Goal: Task Accomplishment & Management: Use online tool/utility

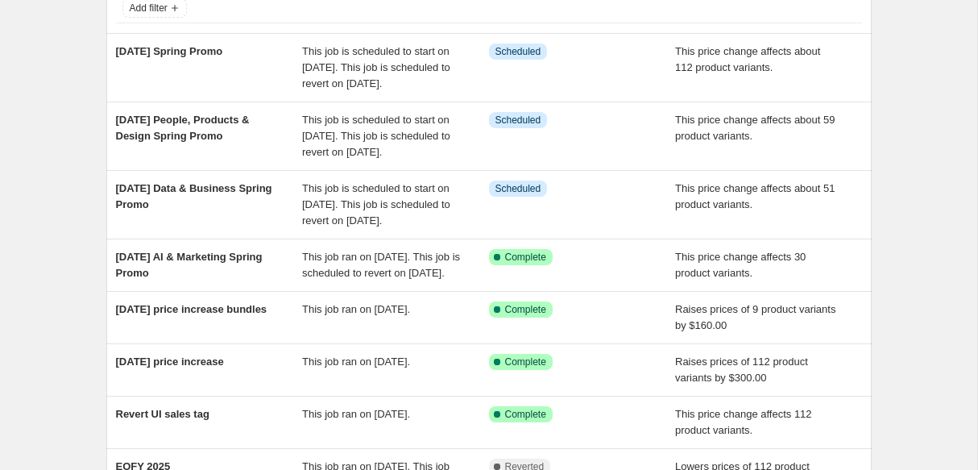
scroll to position [135, 0]
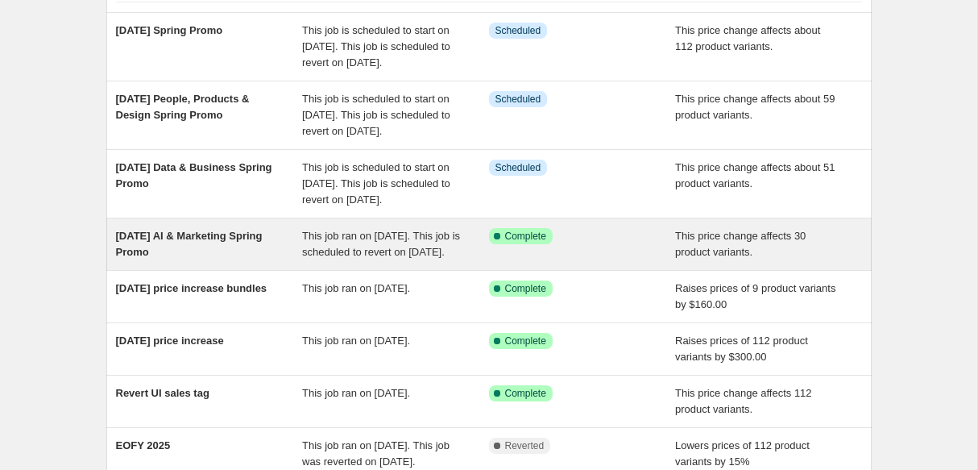
click at [327, 270] on div "[DATE] AI & Marketing Spring Promo This job ran on [DATE]. This job is schedule…" at bounding box center [489, 244] width 766 height 52
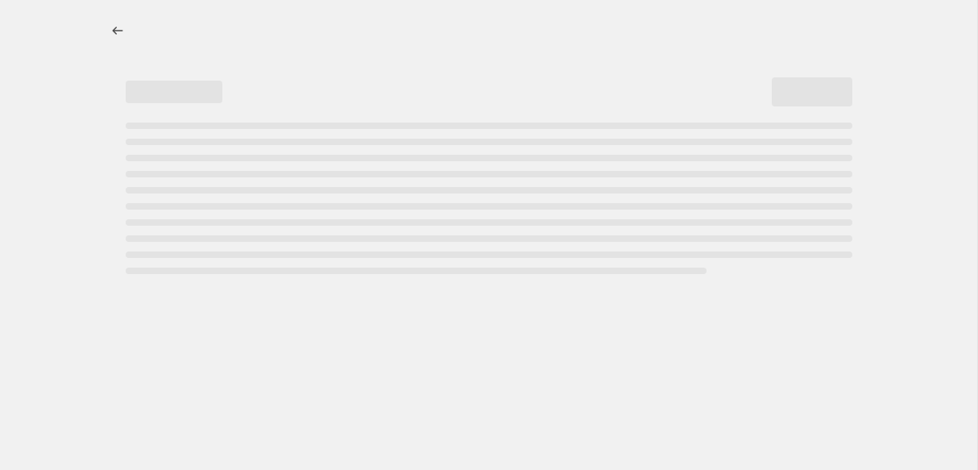
select select "no_change"
select select "remove"
select select "collection"
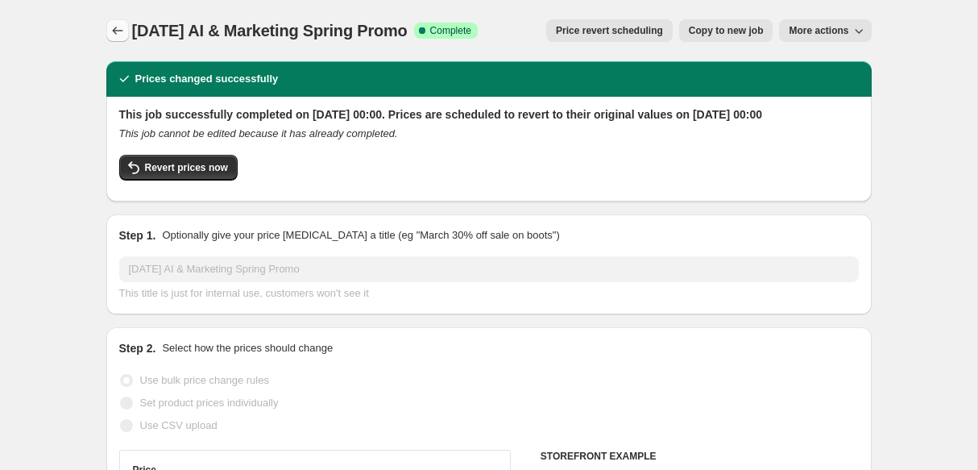
click at [126, 29] on button "Price change jobs" at bounding box center [117, 30] width 23 height 23
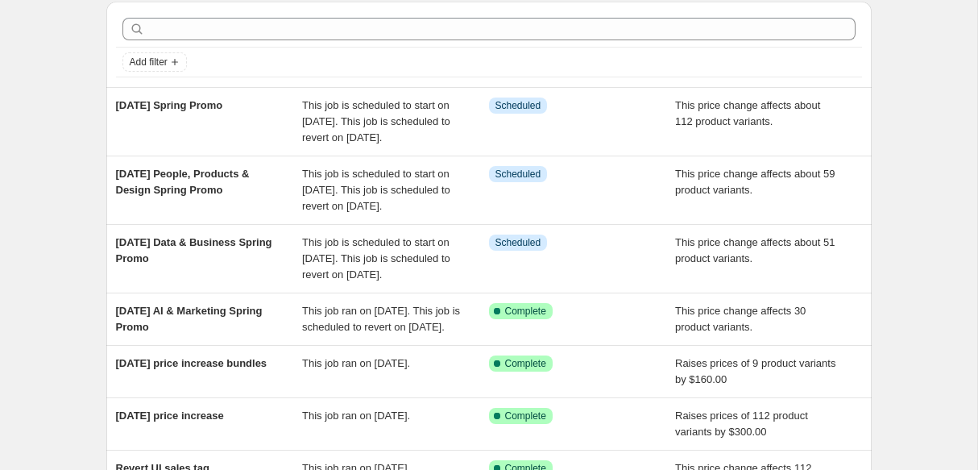
scroll to position [73, 0]
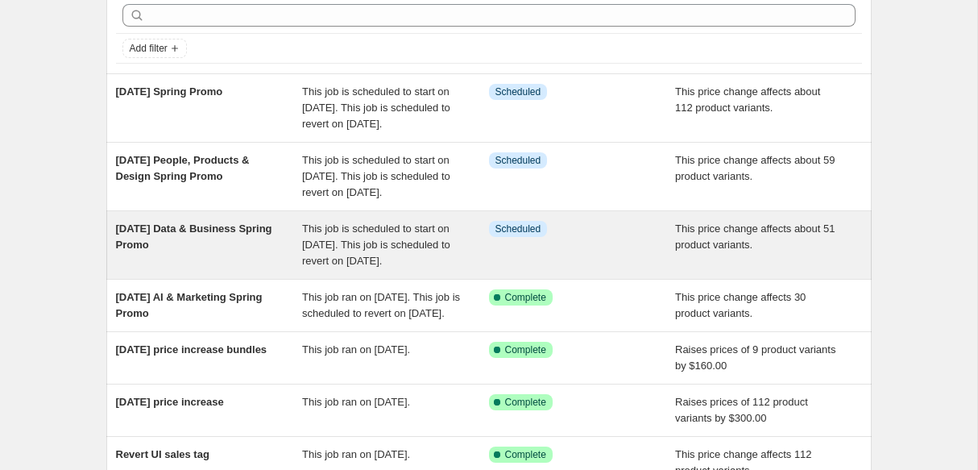
click at [214, 251] on span "29 Sep Data & Business Spring Promo" at bounding box center [194, 236] width 156 height 28
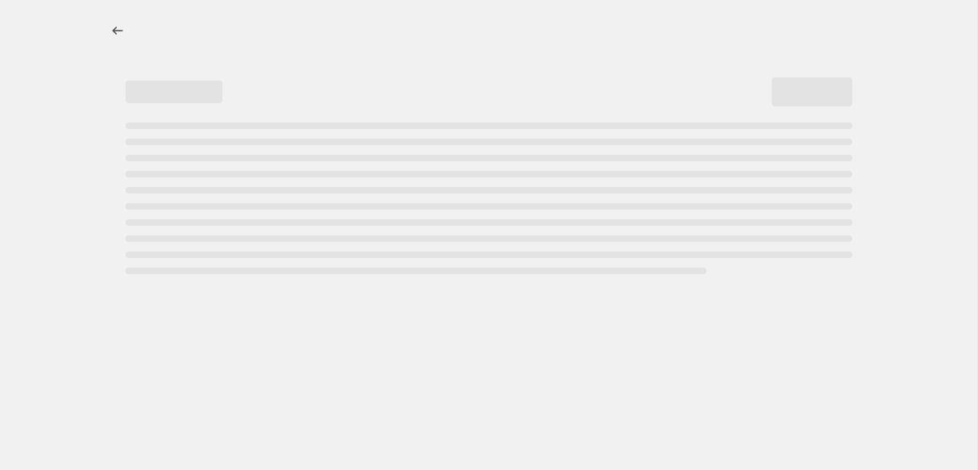
select select "no_change"
select select "remove"
select select "collection"
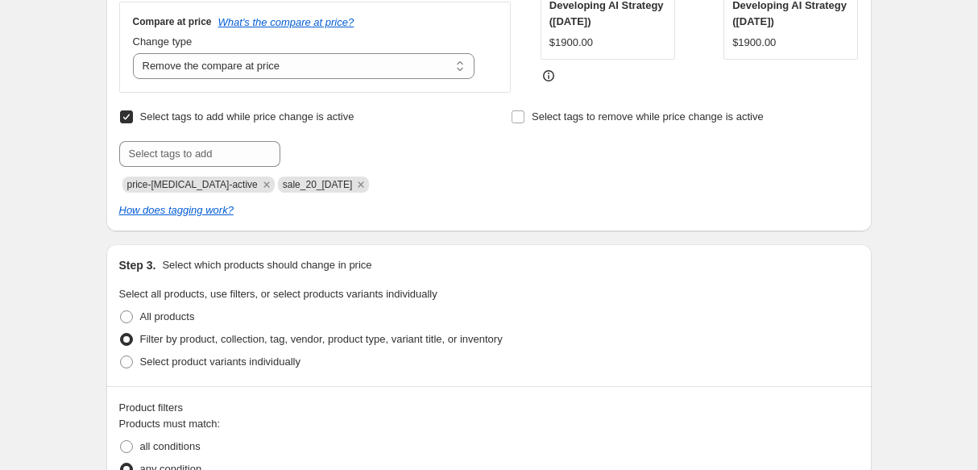
scroll to position [497, 0]
click at [235, 166] on input "text" at bounding box center [199, 153] width 161 height 26
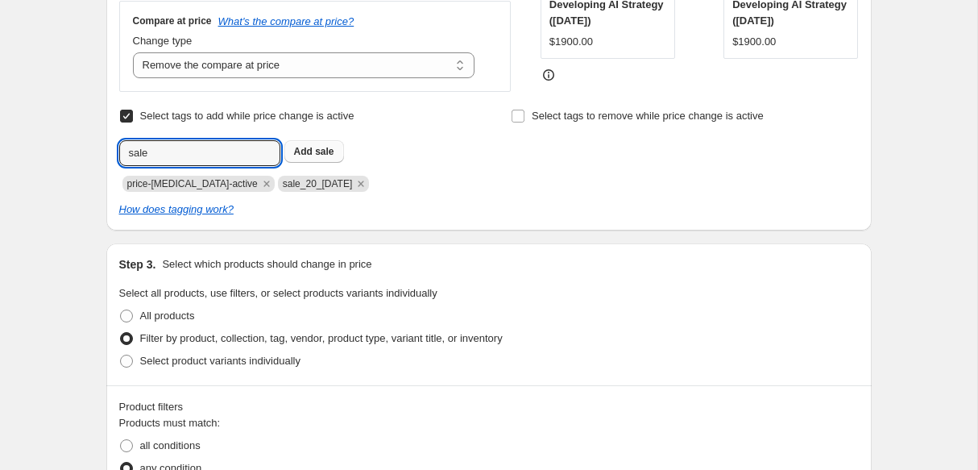
type input "sale"
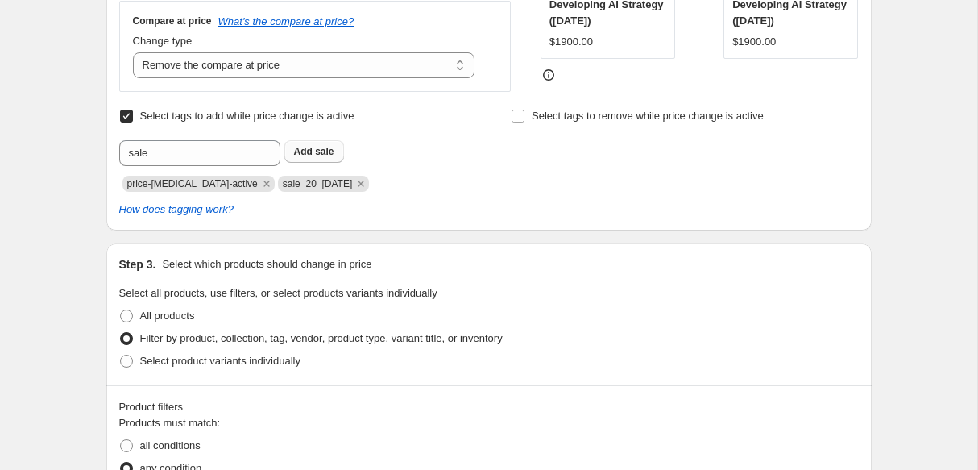
click at [331, 157] on span "sale" at bounding box center [324, 151] width 19 height 11
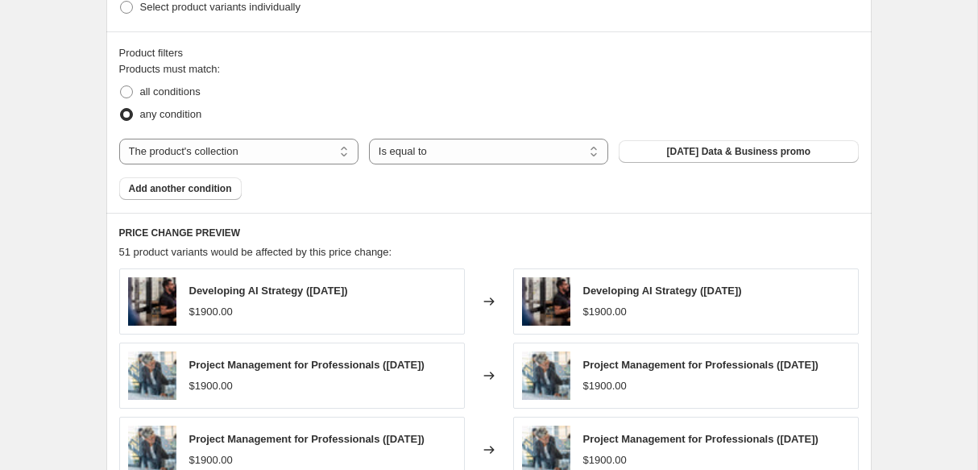
scroll to position [1604, 0]
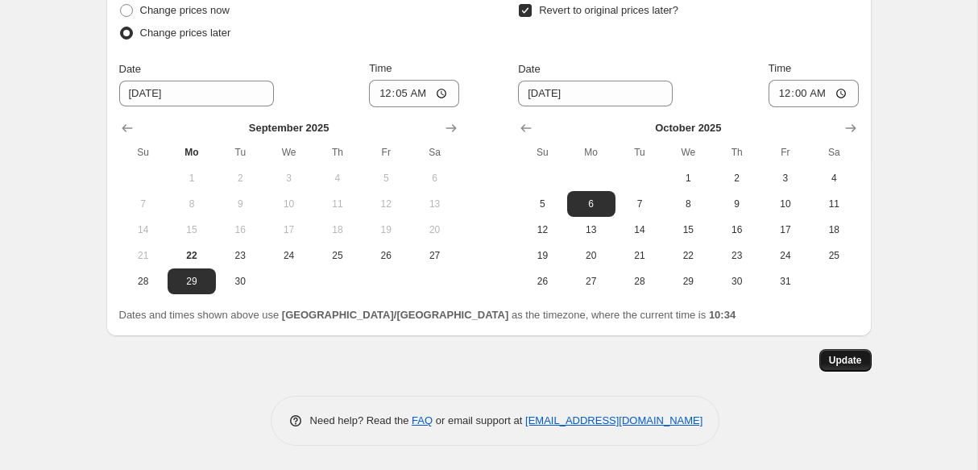
click at [844, 364] on span "Update" at bounding box center [845, 360] width 33 height 13
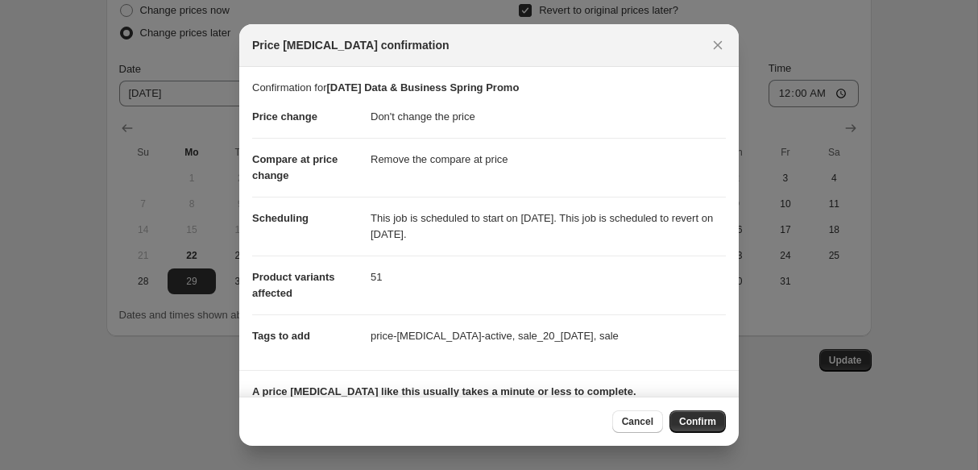
click at [722, 407] on div "Cancel Confirm" at bounding box center [489, 421] width 500 height 49
click at [710, 418] on span "Confirm" at bounding box center [697, 421] width 37 height 13
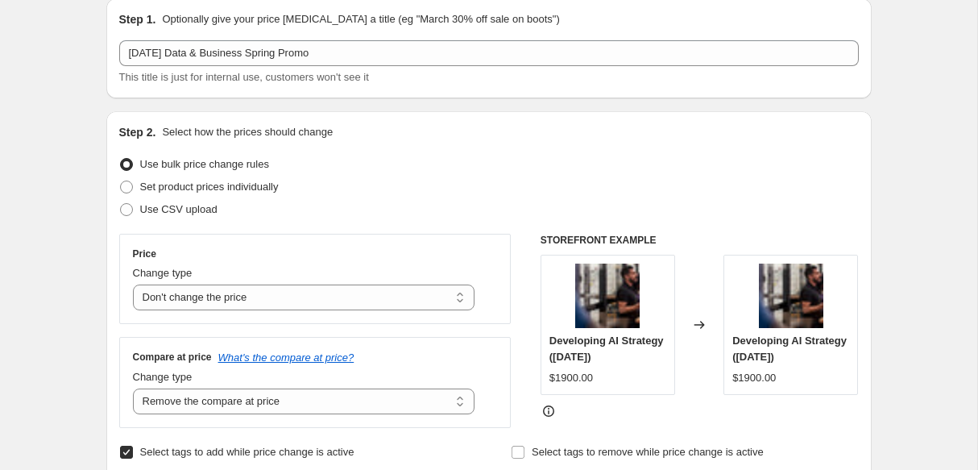
scroll to position [0, 0]
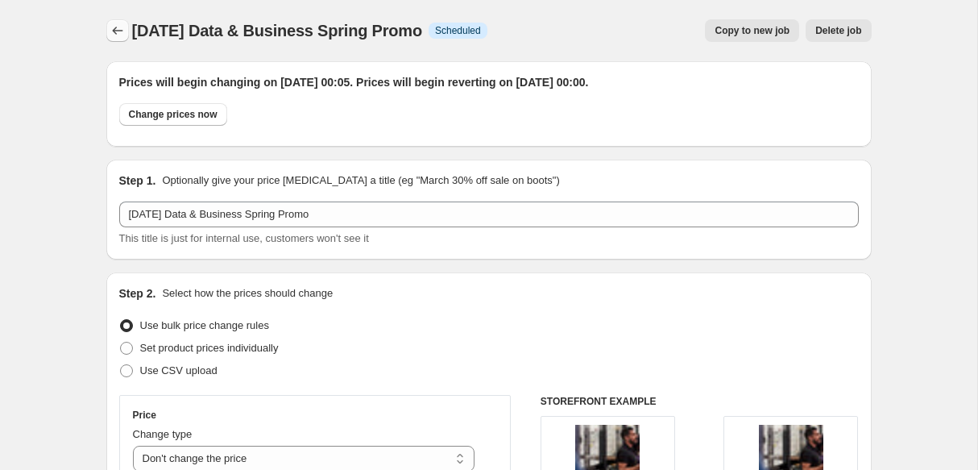
click at [110, 32] on icon "Price change jobs" at bounding box center [118, 31] width 16 height 16
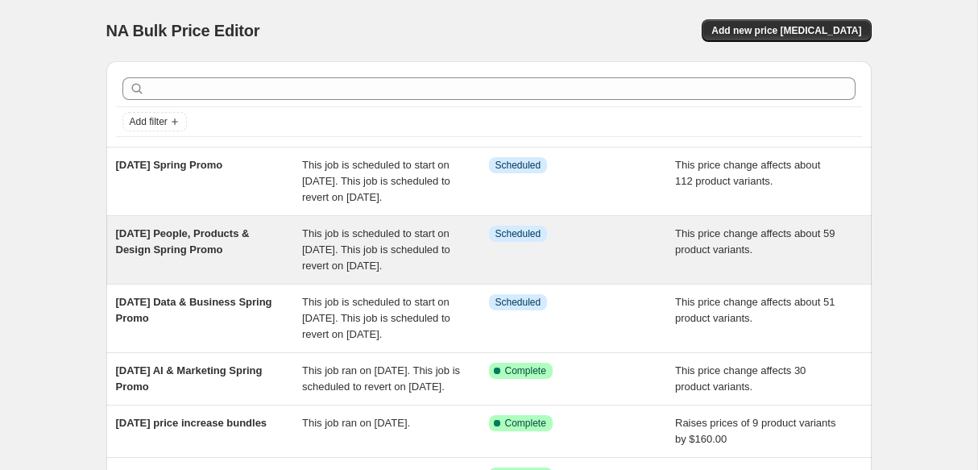
click at [228, 274] on div "[DATE] People, Products & Design Spring Promo" at bounding box center [209, 250] width 187 height 48
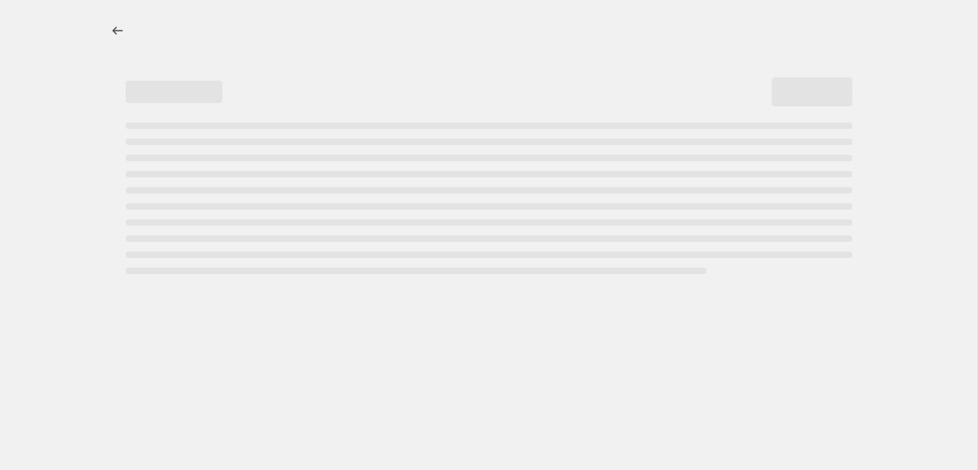
select select "no_change"
select select "remove"
select select "collection"
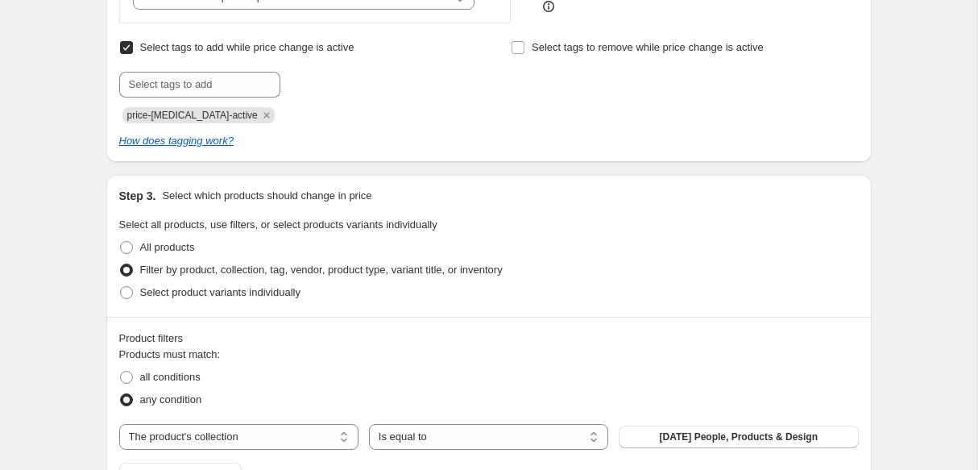
scroll to position [559, 0]
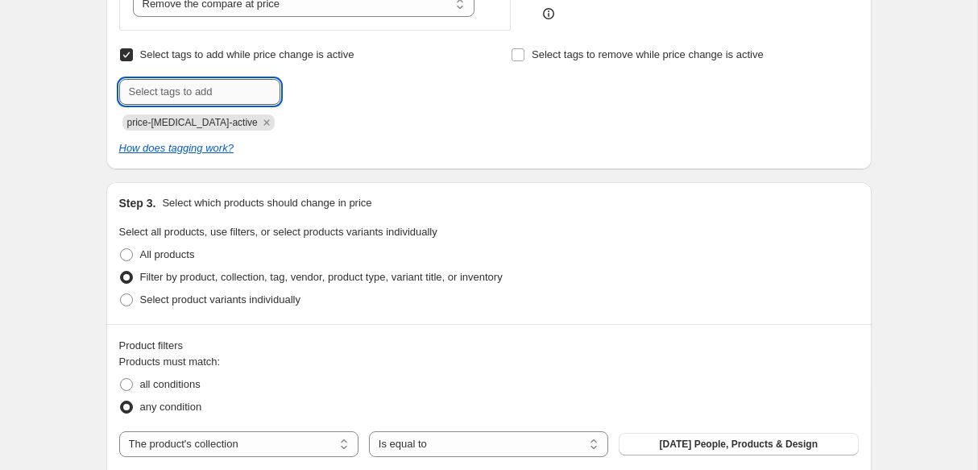
click at [250, 98] on input "text" at bounding box center [199, 92] width 161 height 26
type input "sale"
click at [340, 98] on button "Add sale" at bounding box center [315, 90] width 60 height 23
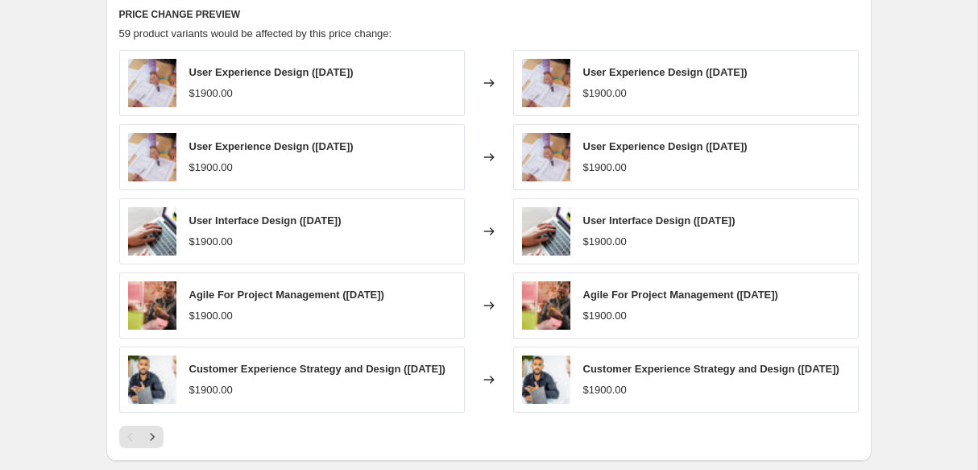
scroll to position [1591, 0]
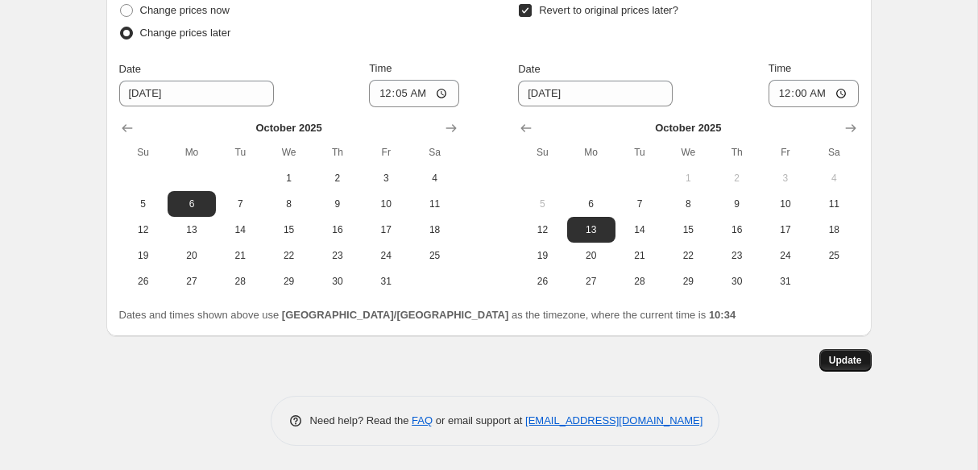
click at [852, 356] on span "Update" at bounding box center [845, 360] width 33 height 13
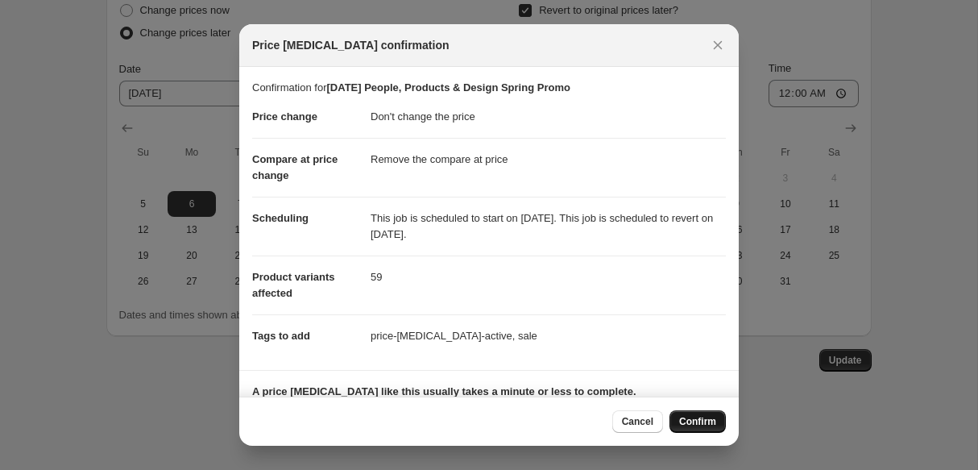
click at [709, 414] on button "Confirm" at bounding box center [698, 421] width 56 height 23
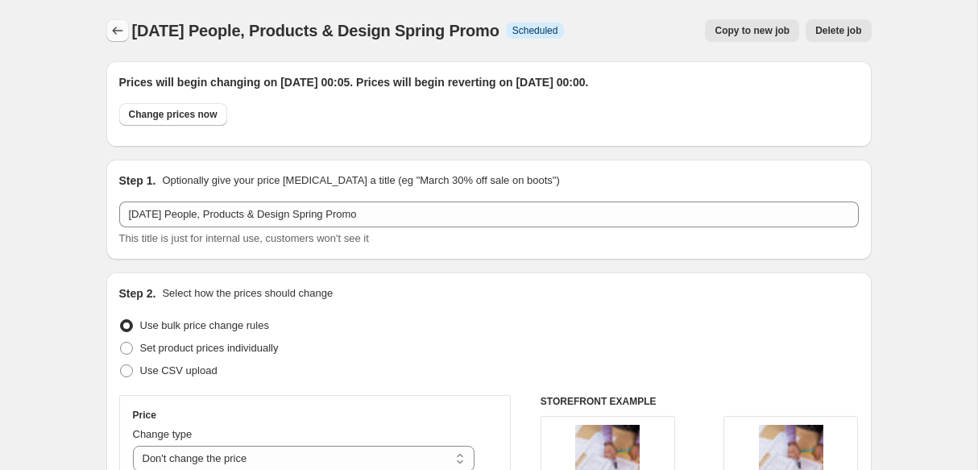
click at [115, 27] on icon "Price change jobs" at bounding box center [117, 31] width 10 height 8
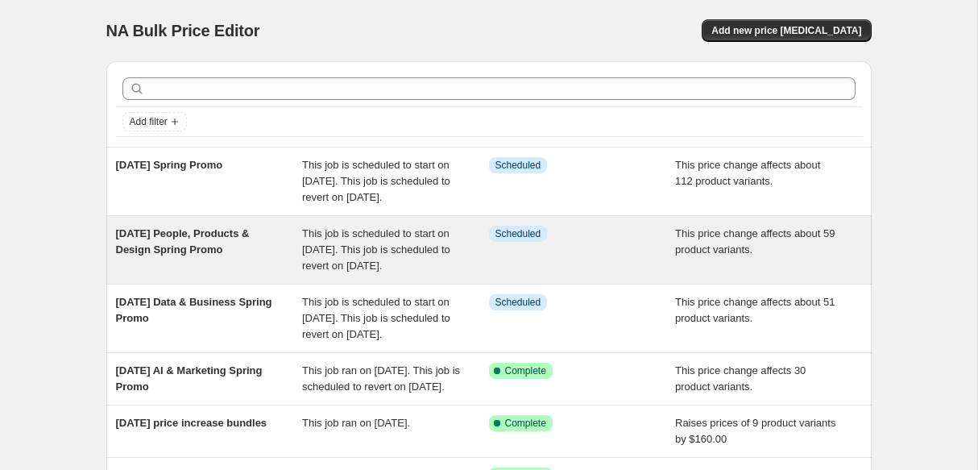
click at [335, 272] on span "This job is scheduled to start on [DATE]. This job is scheduled to revert on [D…" at bounding box center [376, 249] width 148 height 44
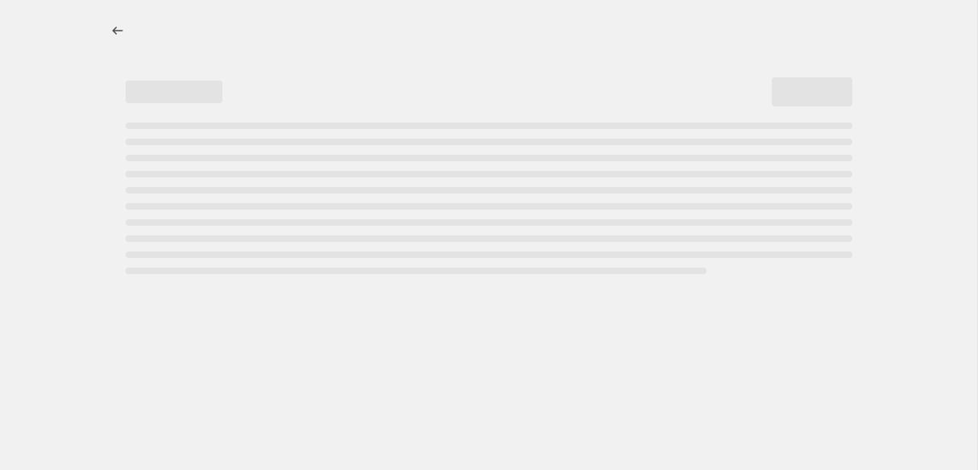
select select "no_change"
select select "remove"
select select "collection"
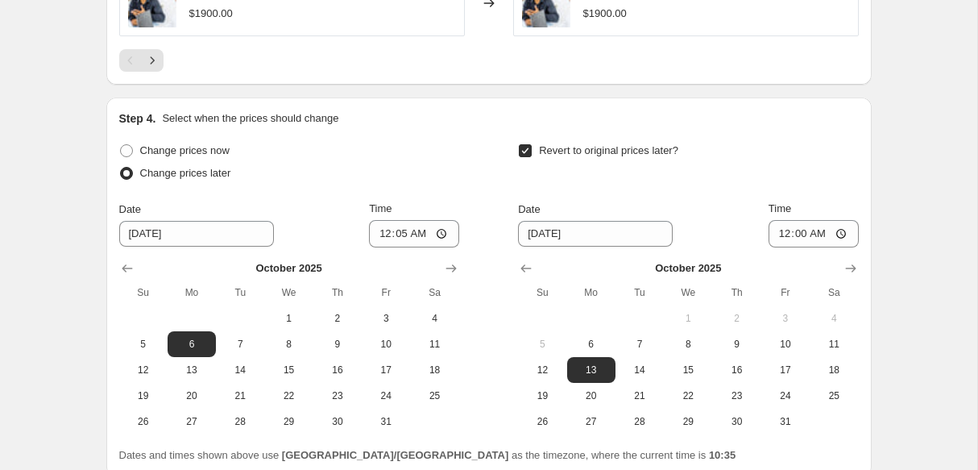
scroll to position [1591, 0]
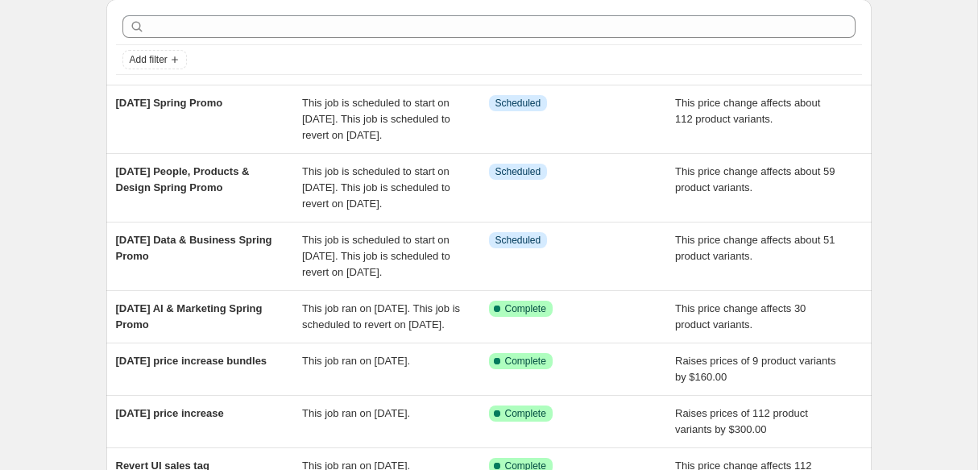
scroll to position [79, 0]
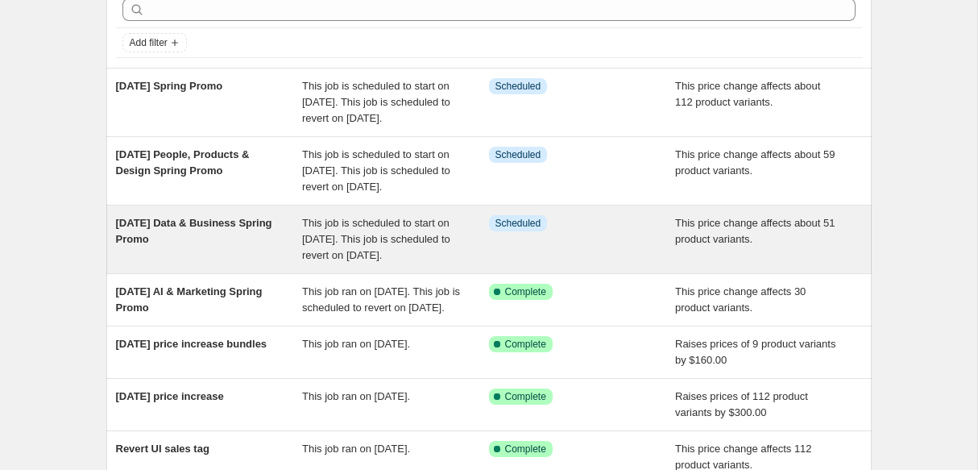
click at [206, 273] on div "29 Sep Data & Business Spring Promo This job is scheduled to start on 29 Septem…" at bounding box center [489, 240] width 766 height 68
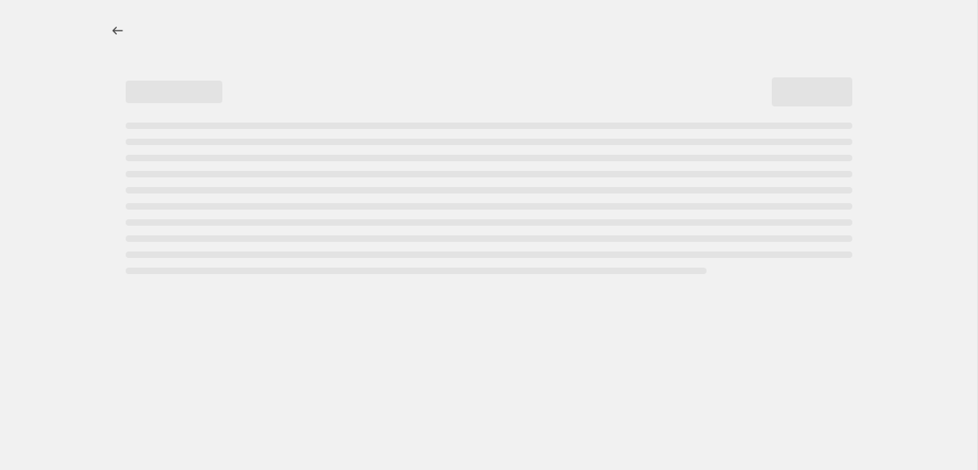
select select "no_change"
select select "remove"
select select "collection"
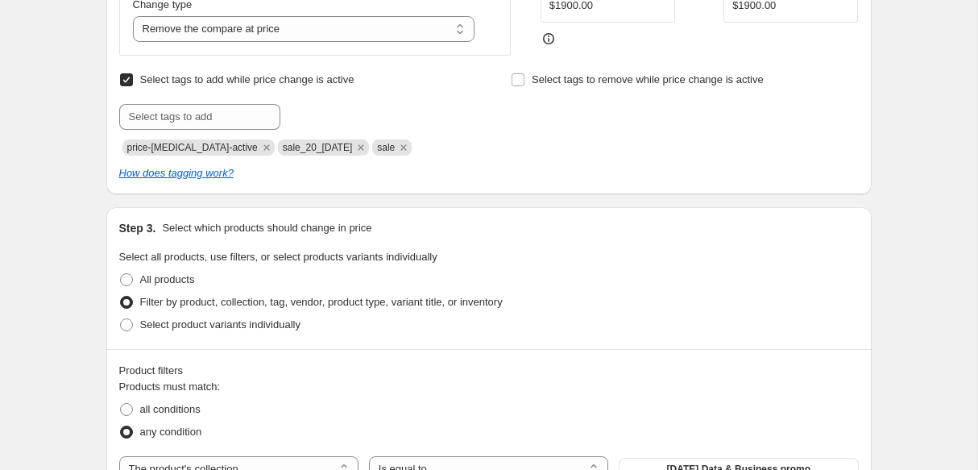
scroll to position [532, 0]
click at [307, 155] on span "sale_20_5oct2025" at bounding box center [318, 148] width 70 height 11
copy span "sale_20_5oct2025"
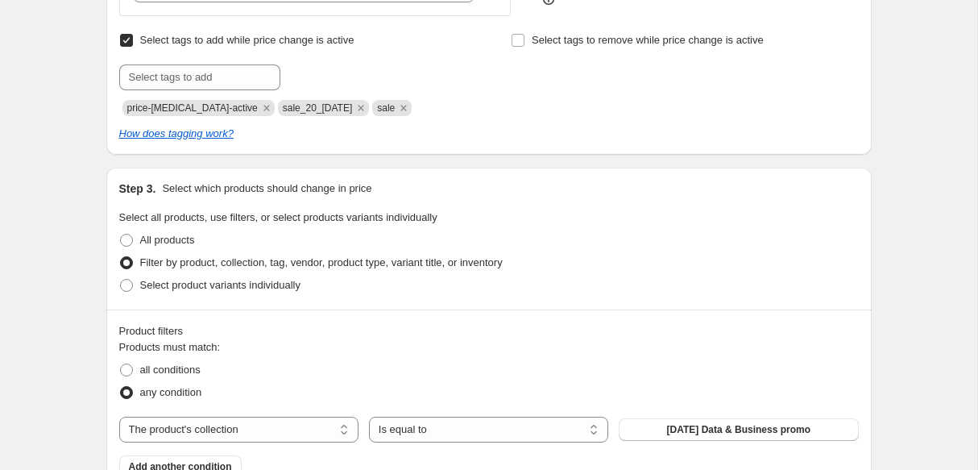
scroll to position [572, 0]
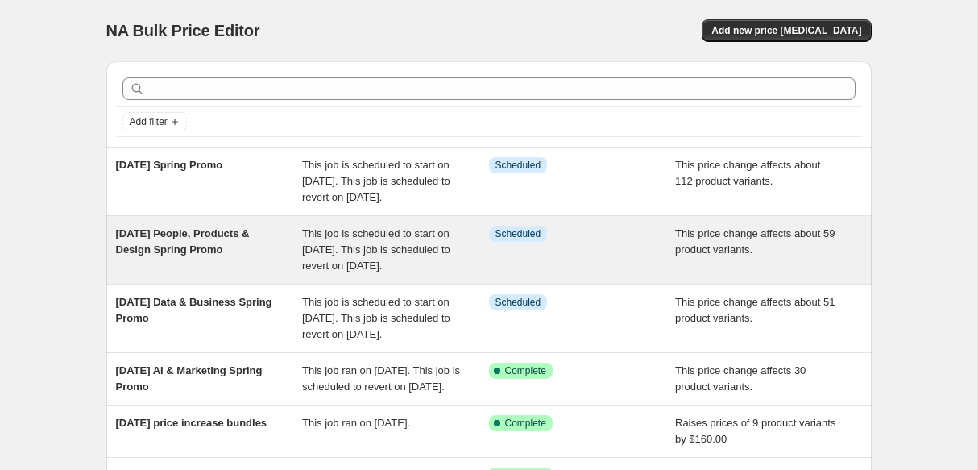
click at [255, 247] on div "[DATE] People, Products & Design Spring Promo" at bounding box center [209, 250] width 187 height 48
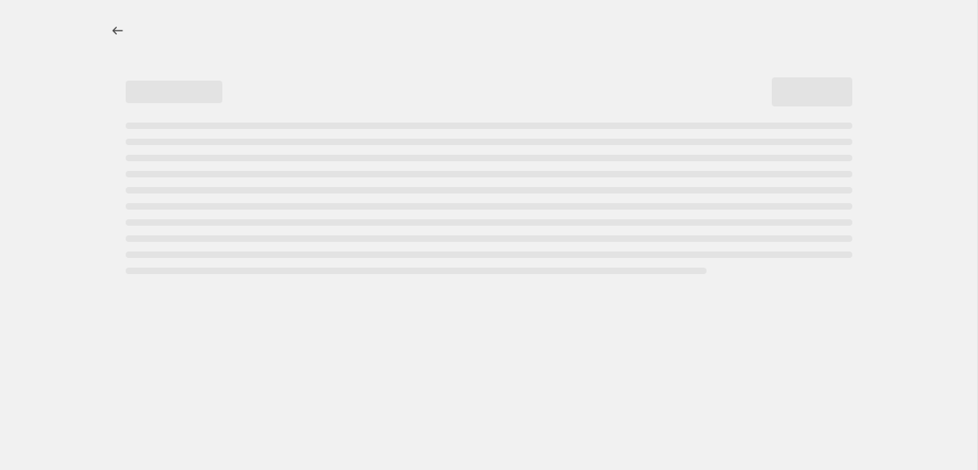
select select "no_change"
select select "remove"
select select "collection"
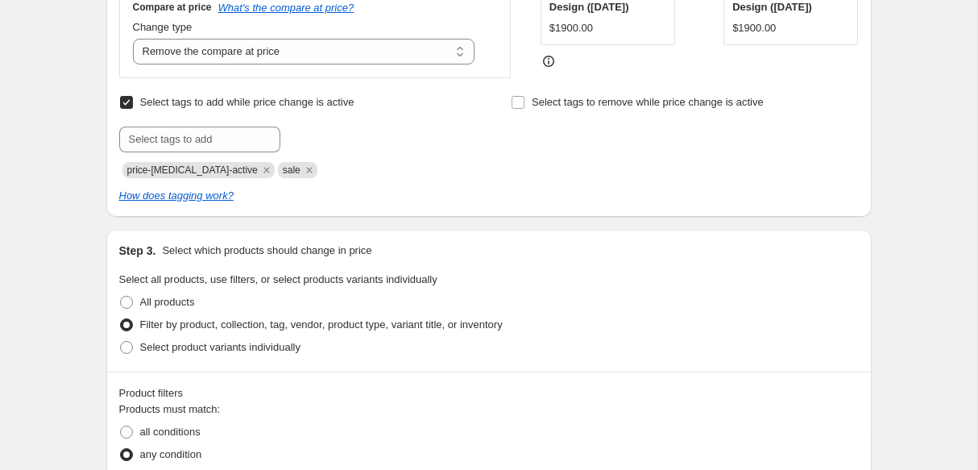
scroll to position [513, 0]
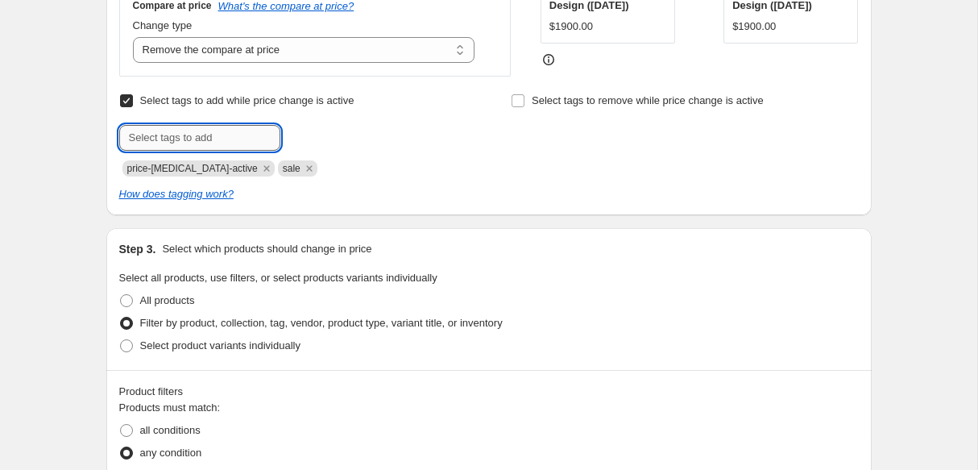
click at [232, 143] on input "text" at bounding box center [199, 138] width 161 height 26
paste input "sale_20_5oct2025"
click at [192, 133] on input "sale_20_5oct2025" at bounding box center [199, 138] width 161 height 26
type input "sale_20_12oct2025"
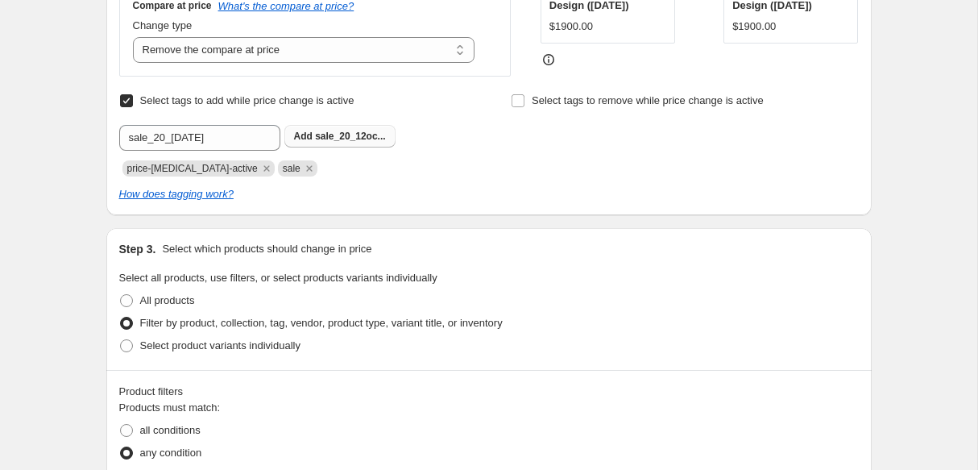
click at [348, 135] on span "sale_20_12oc..." at bounding box center [350, 136] width 70 height 11
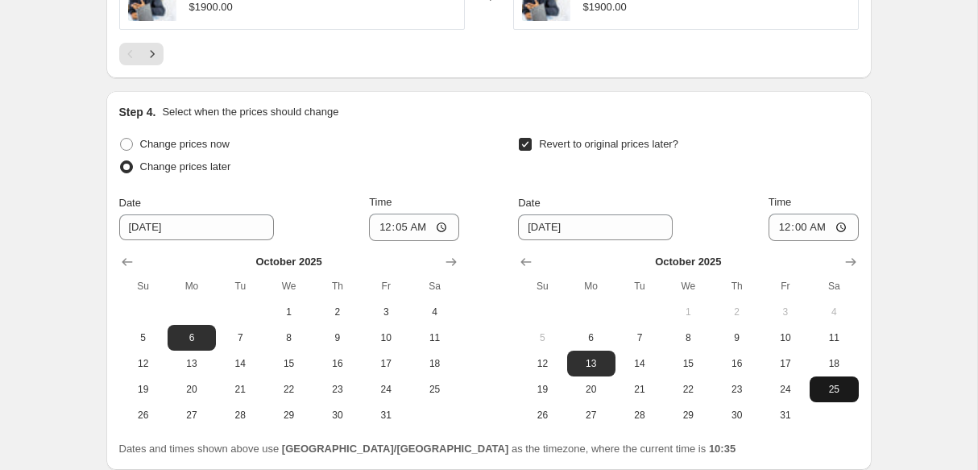
scroll to position [1591, 0]
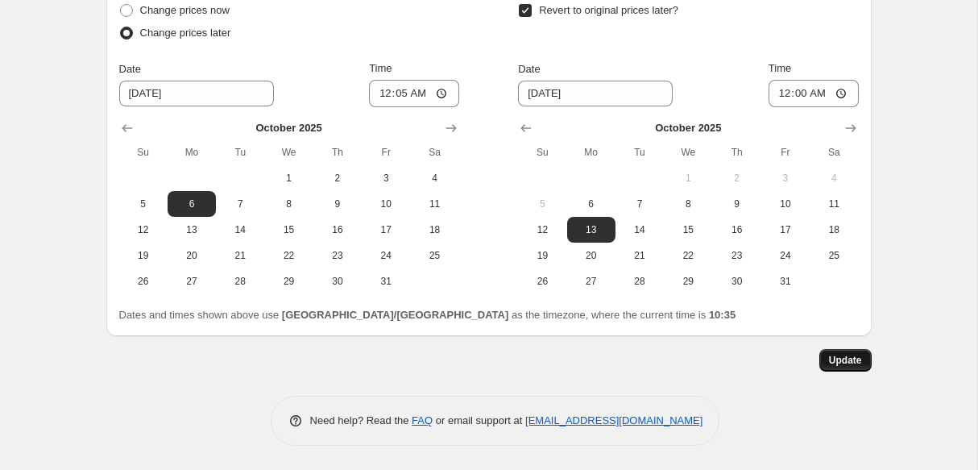
click at [852, 363] on span "Update" at bounding box center [845, 360] width 33 height 13
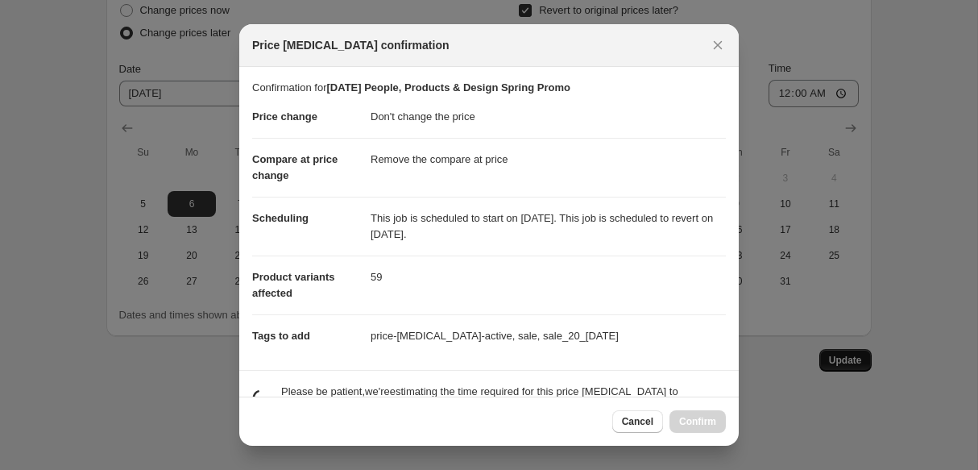
scroll to position [0, 0]
click at [717, 410] on button "Confirm" at bounding box center [698, 421] width 56 height 23
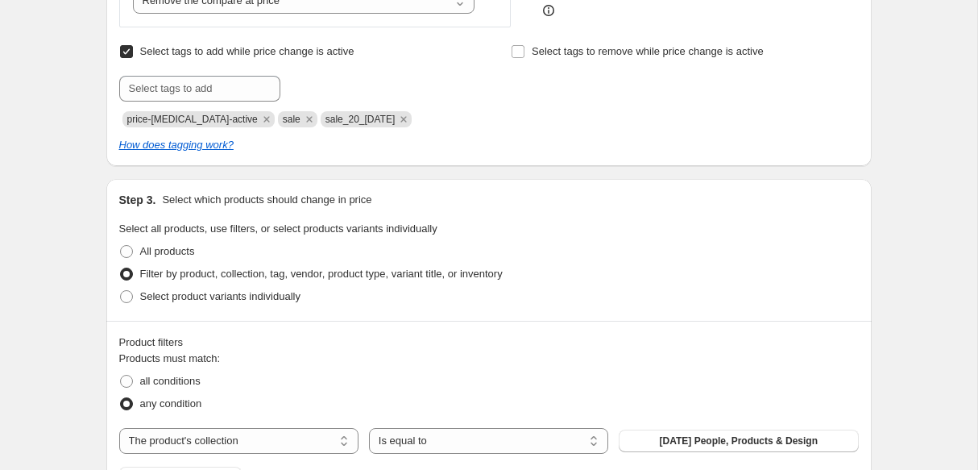
scroll to position [586, 0]
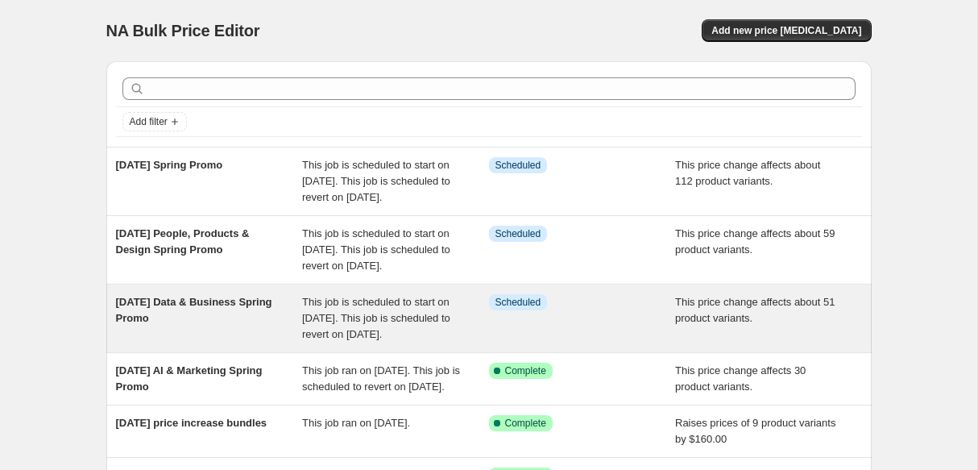
click at [185, 324] on span "[DATE] Data & Business Spring Promo" at bounding box center [194, 310] width 156 height 28
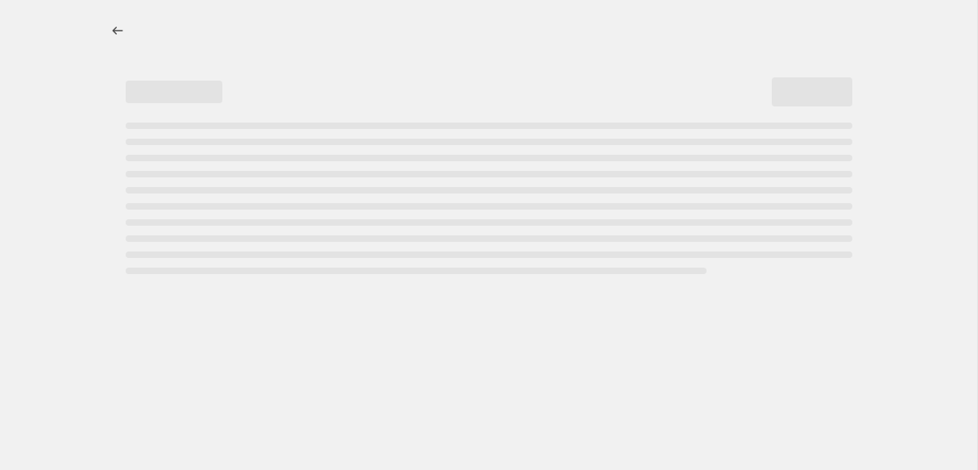
select select "no_change"
select select "remove"
select select "collection"
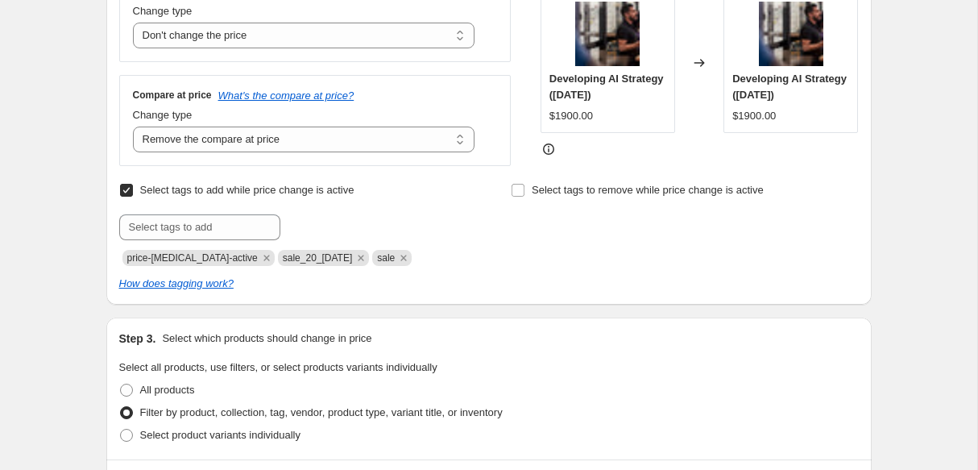
scroll to position [439, 0]
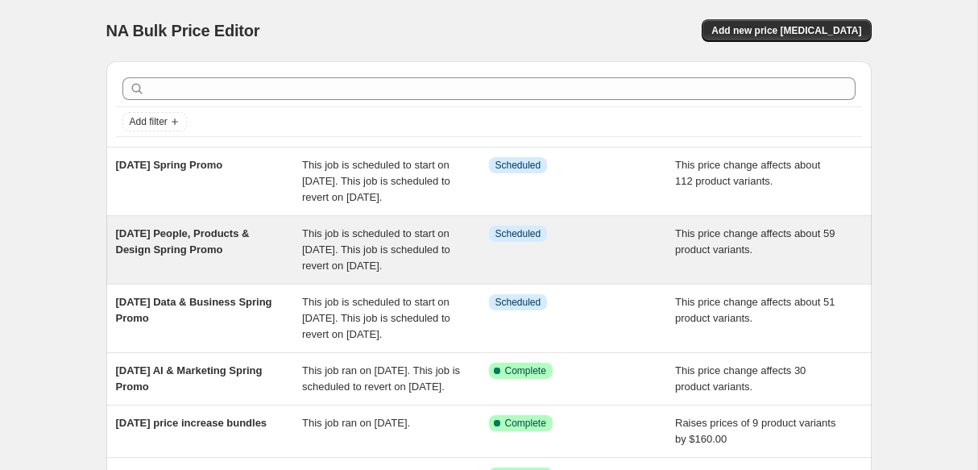
click at [193, 251] on span "[DATE] People, Products & Design Spring Promo" at bounding box center [183, 241] width 134 height 28
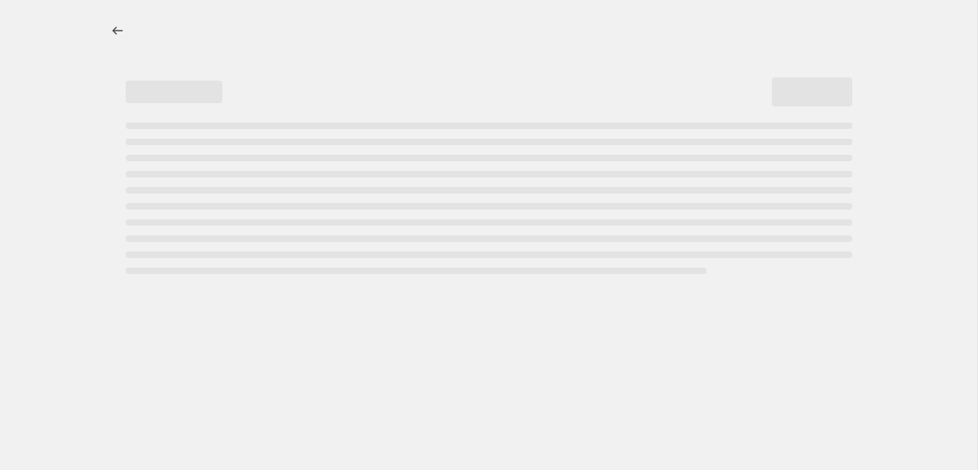
select select "no_change"
select select "remove"
select select "collection"
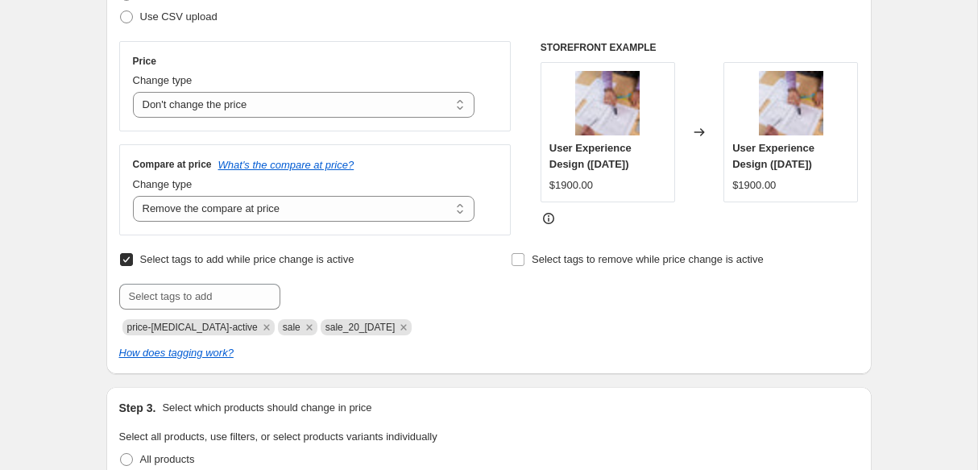
scroll to position [355, 0]
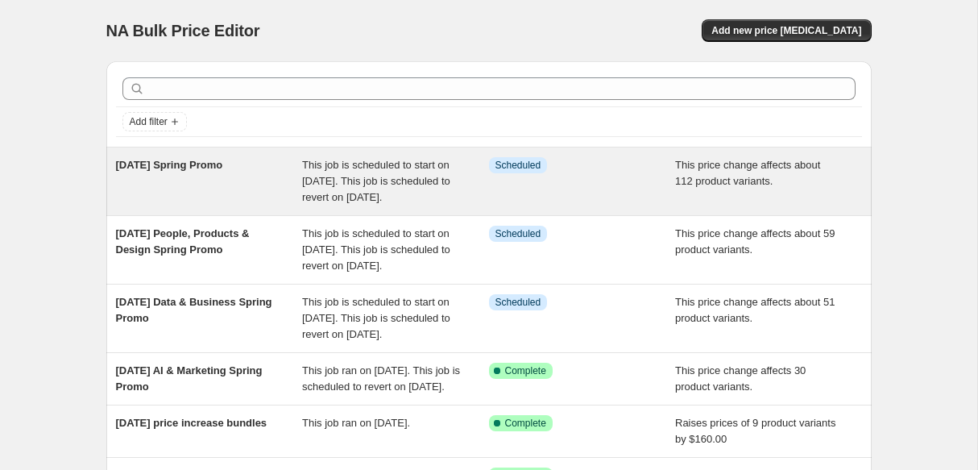
click at [212, 185] on div "[DATE] Spring Promo" at bounding box center [209, 181] width 187 height 48
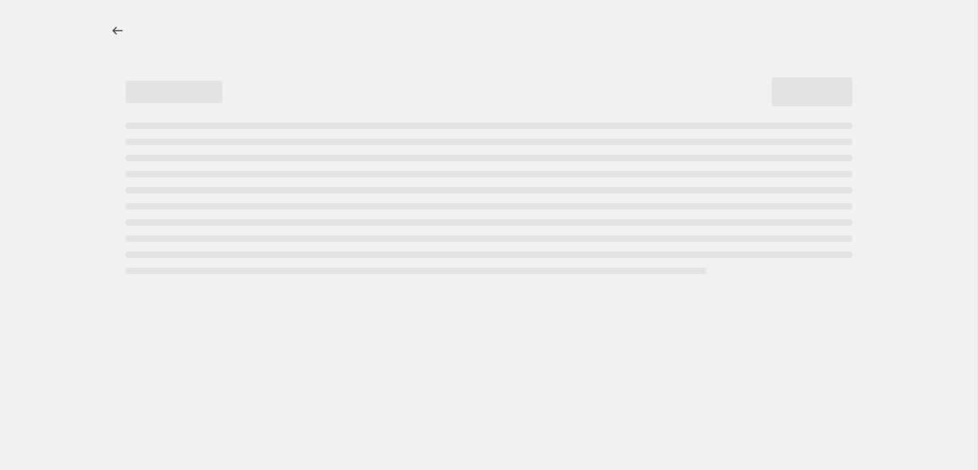
select select "no_change"
select select "remove"
select select "collection"
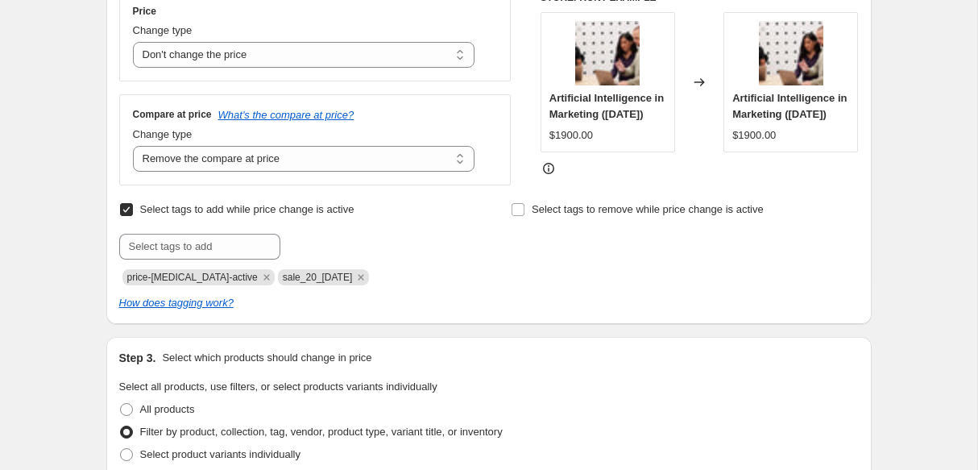
scroll to position [405, 0]
click at [212, 259] on input "text" at bounding box center [199, 246] width 161 height 26
paste input "sale_20_5oct2025"
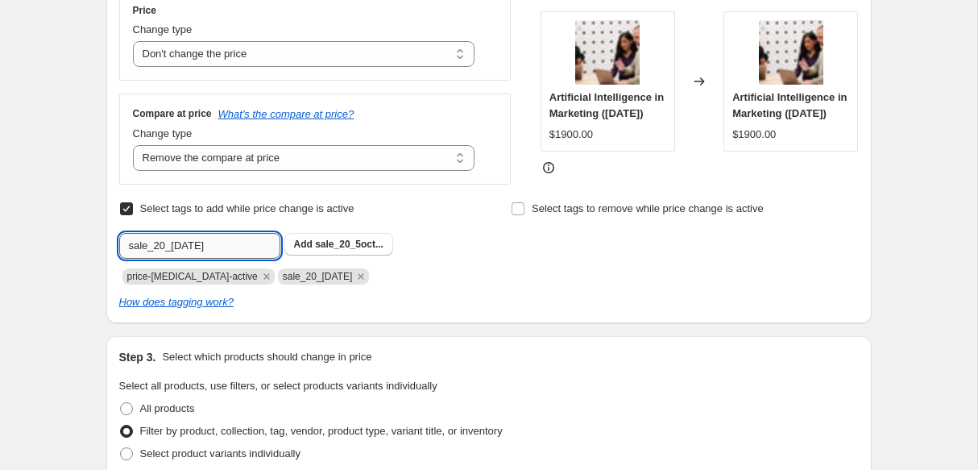
click at [184, 255] on input "sale_20_5oct2025" at bounding box center [199, 246] width 161 height 26
type input "sale_20_3nov2025"
click at [360, 255] on button "Add sale_20_3nov..." at bounding box center [340, 244] width 111 height 23
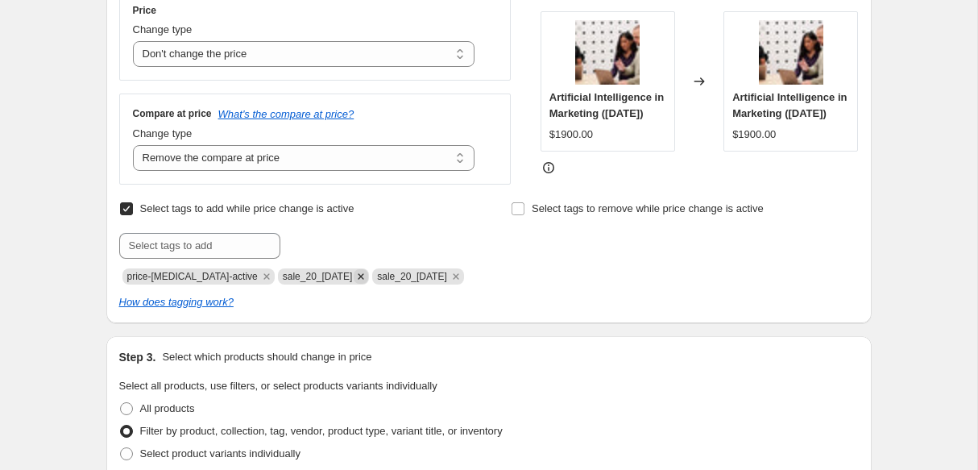
click at [364, 283] on icon "Remove sale_20_2nov2025" at bounding box center [361, 276] width 15 height 15
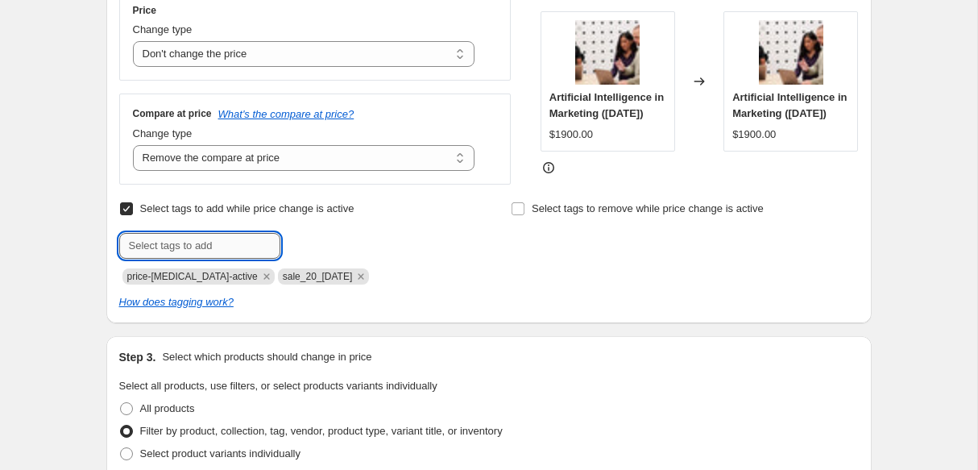
click at [223, 259] on input "text" at bounding box center [199, 246] width 161 height 26
type input "sale"
click at [311, 250] on b "Add" at bounding box center [303, 244] width 19 height 11
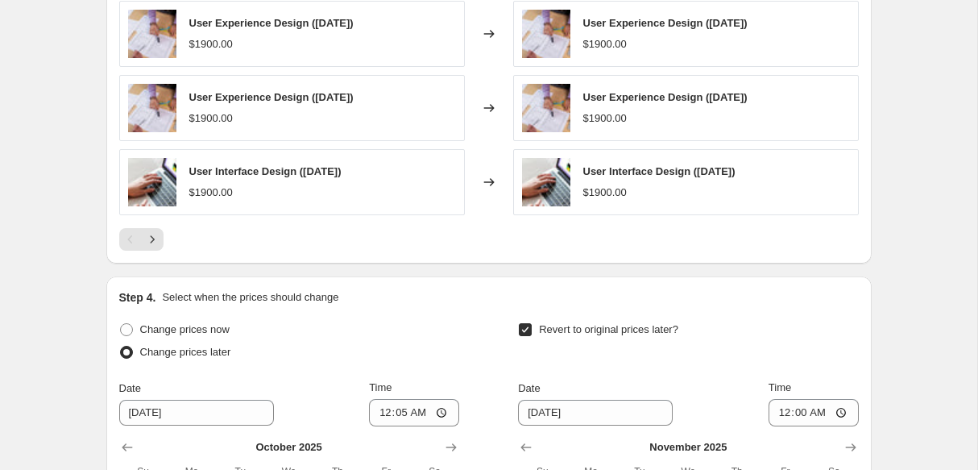
scroll to position [1620, 0]
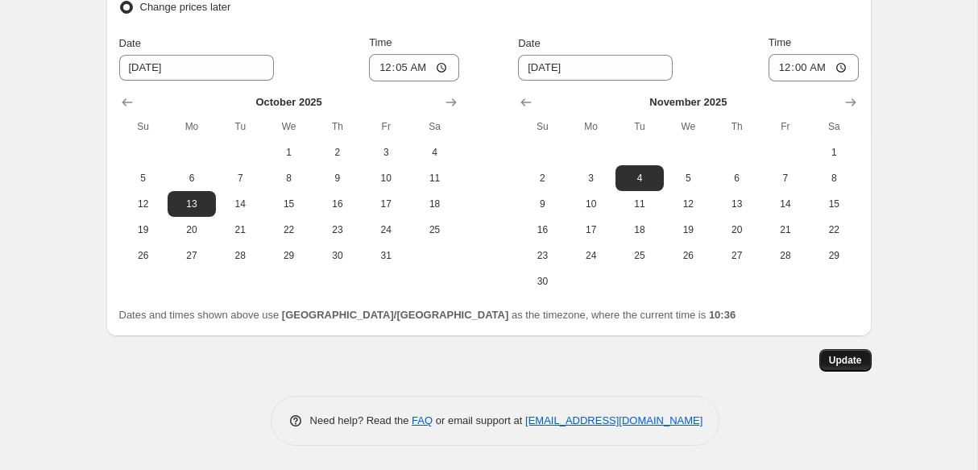
click at [848, 355] on span "Update" at bounding box center [845, 360] width 33 height 13
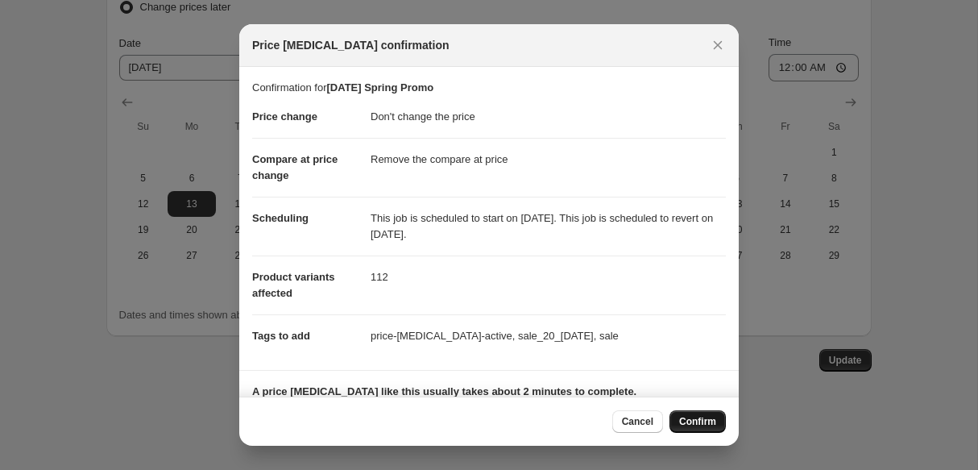
click at [706, 426] on span "Confirm" at bounding box center [697, 421] width 37 height 13
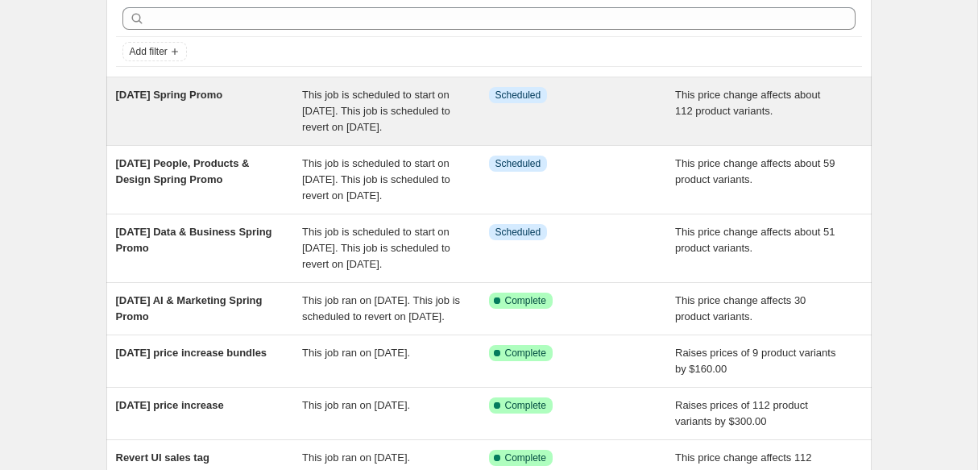
scroll to position [90, 0]
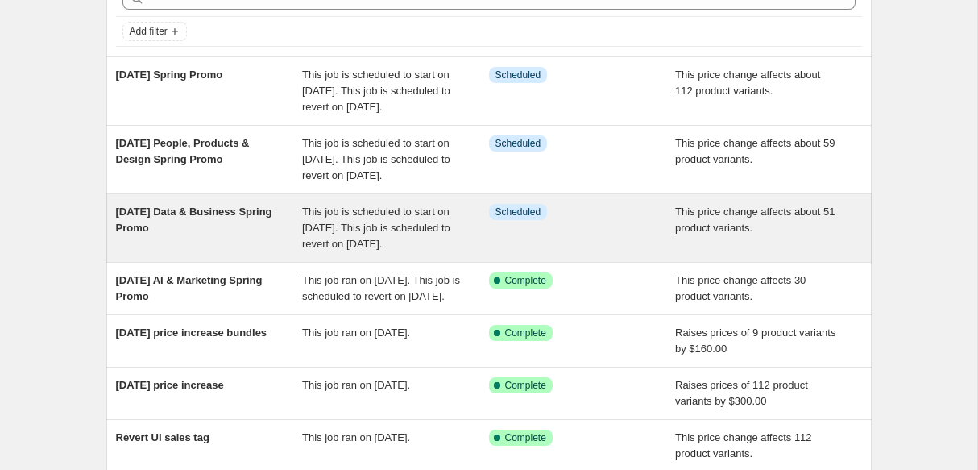
click at [280, 246] on div "[DATE] Data & Business Spring Promo" at bounding box center [209, 228] width 187 height 48
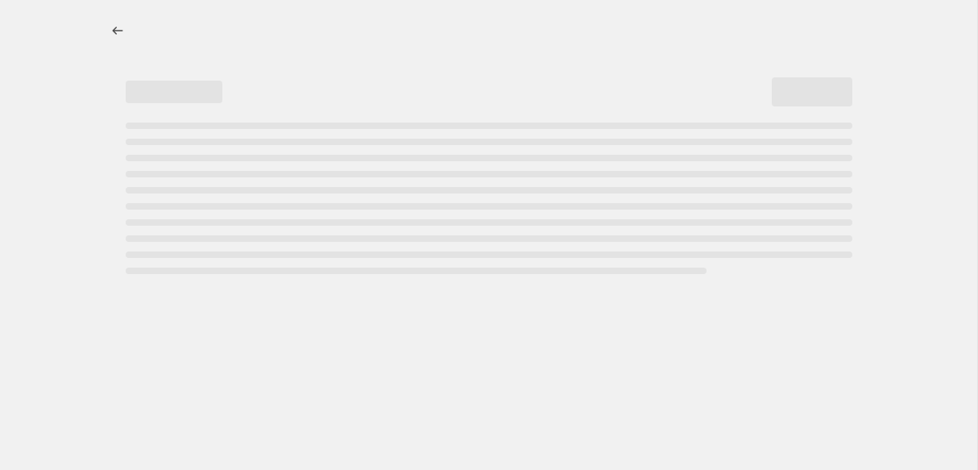
select select "no_change"
select select "remove"
select select "collection"
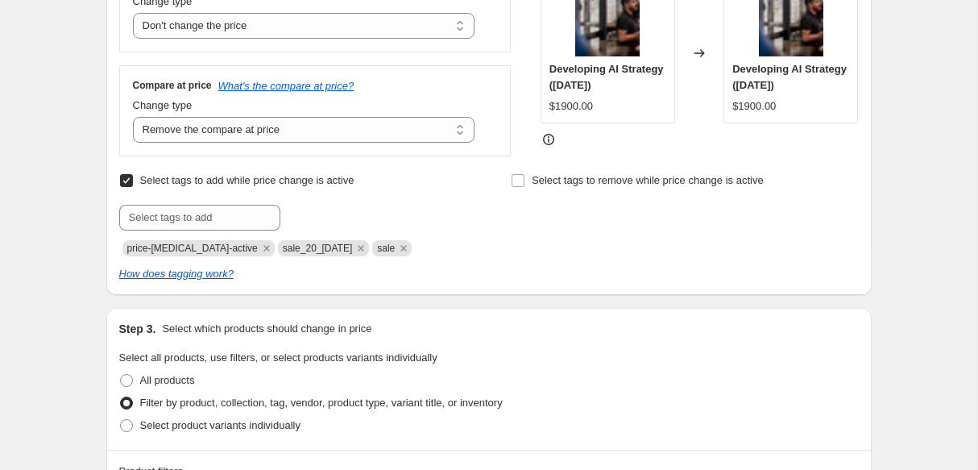
scroll to position [444, 0]
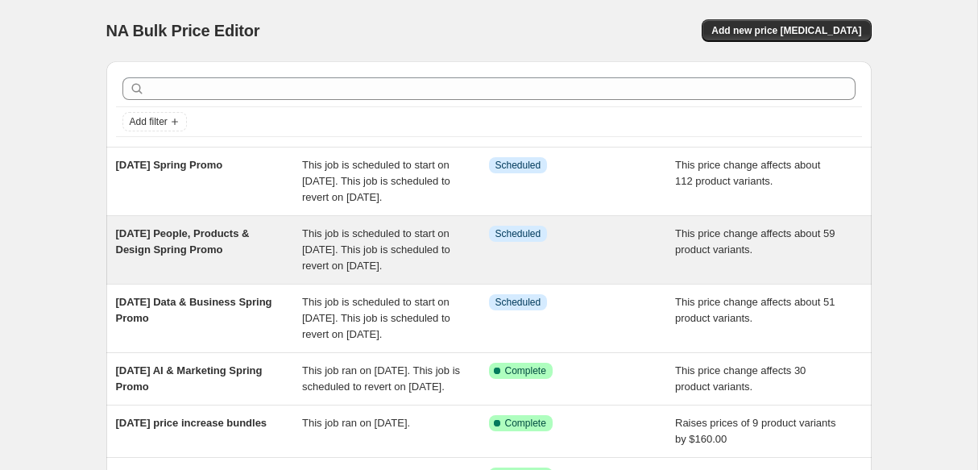
click at [131, 253] on span "[DATE] People, Products & Design Spring Promo" at bounding box center [183, 241] width 134 height 28
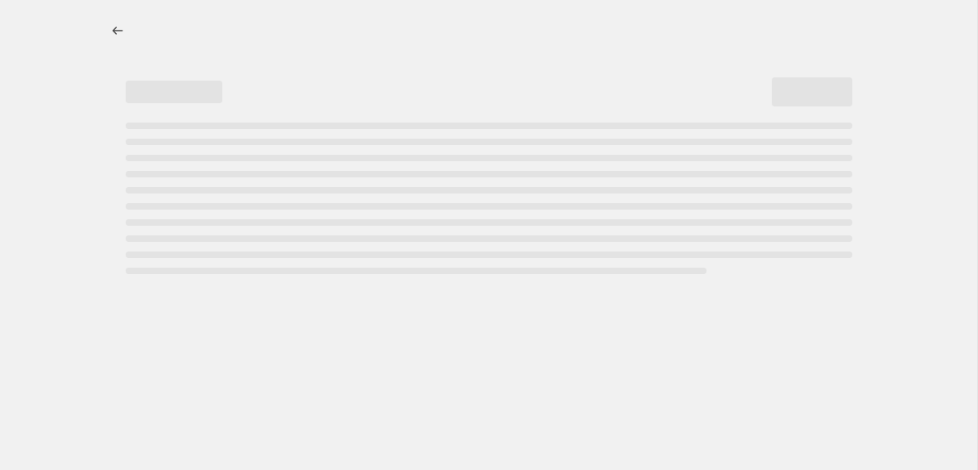
select select "no_change"
select select "remove"
select select "collection"
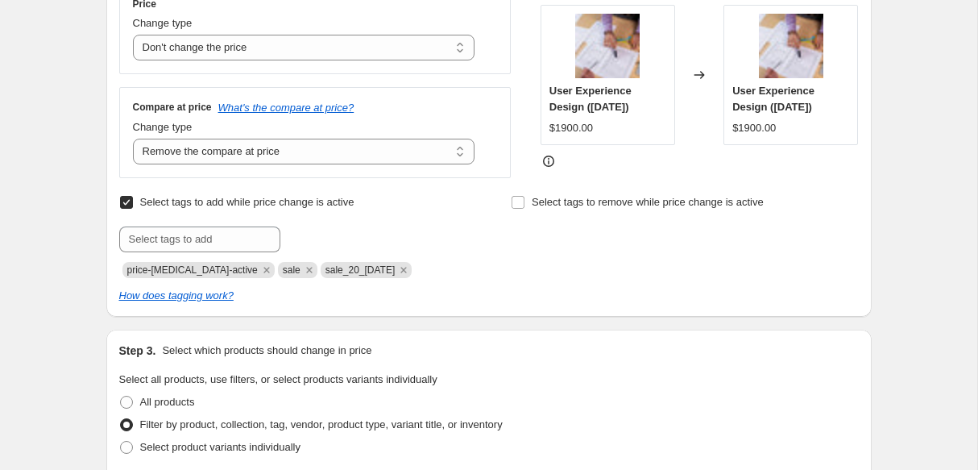
scroll to position [422, 0]
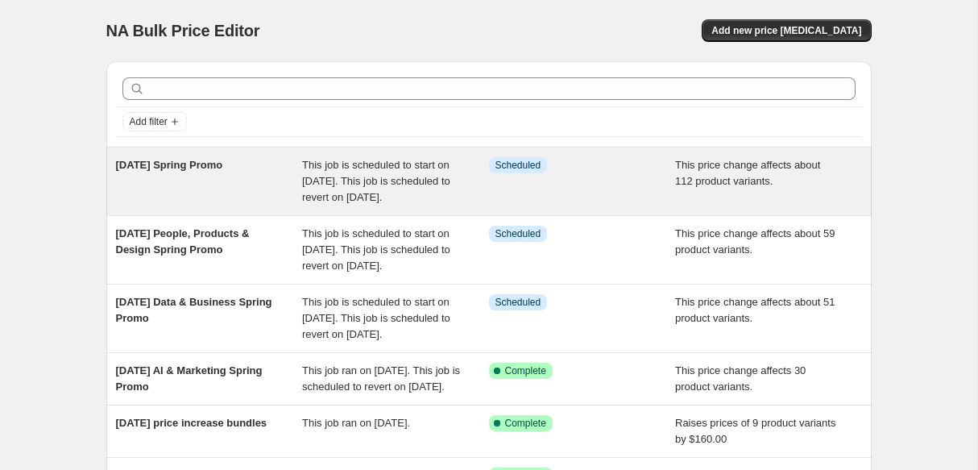
click at [207, 193] on div "[DATE] Spring Promo" at bounding box center [209, 181] width 187 height 48
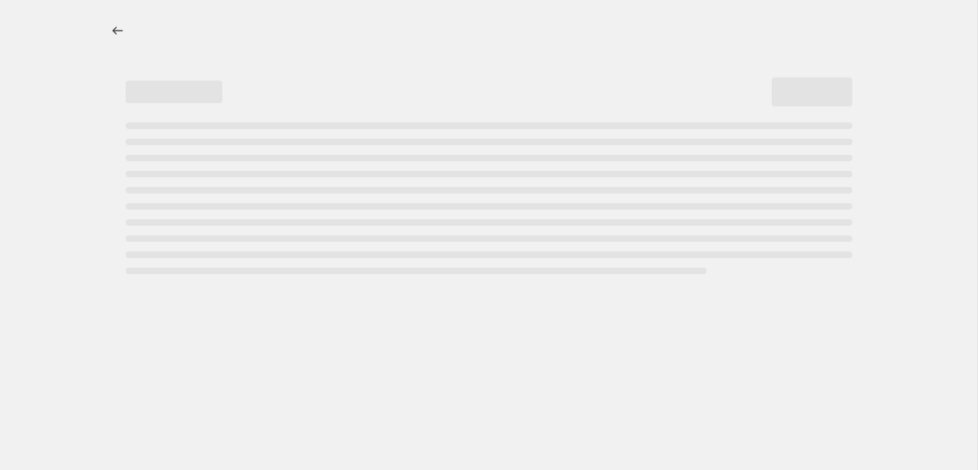
select select "no_change"
select select "remove"
select select "collection"
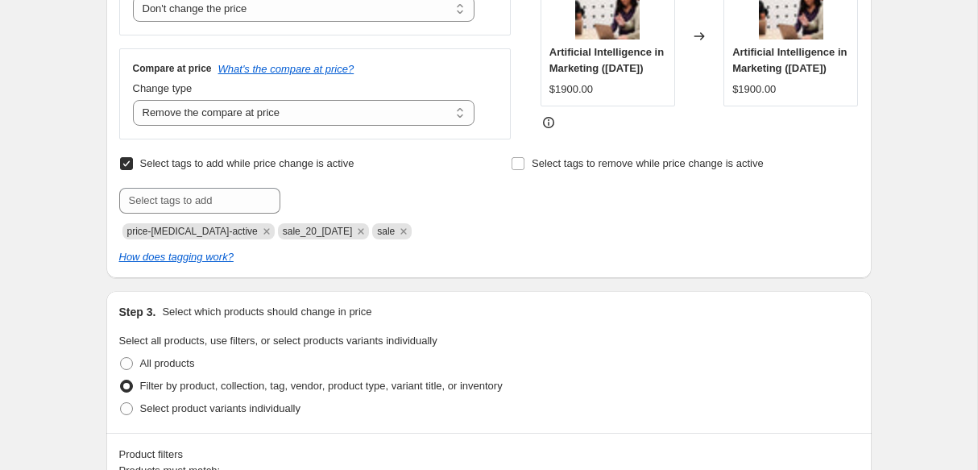
scroll to position [458, 0]
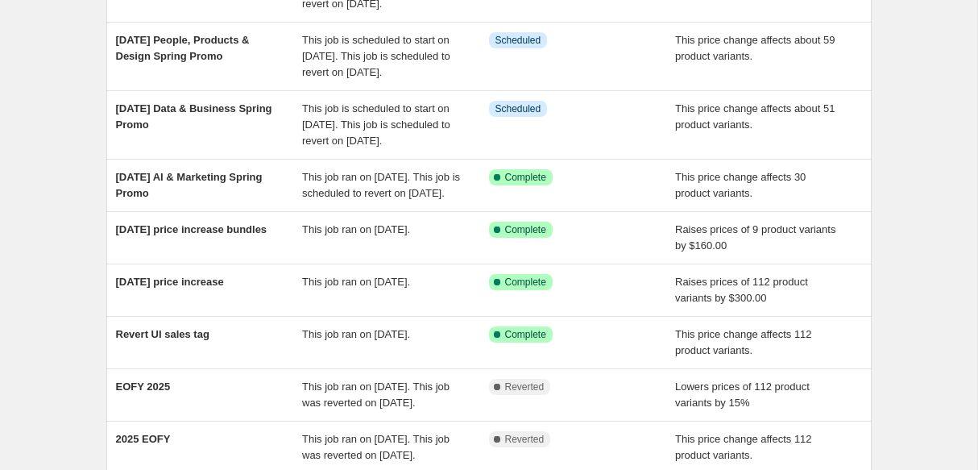
scroll to position [189, 0]
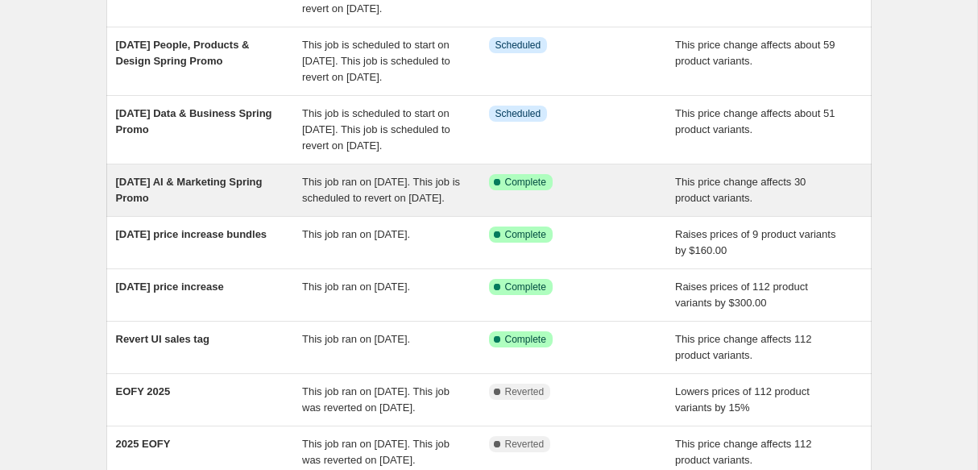
click at [201, 206] on div "[DATE] AI & Marketing Spring Promo" at bounding box center [209, 190] width 187 height 32
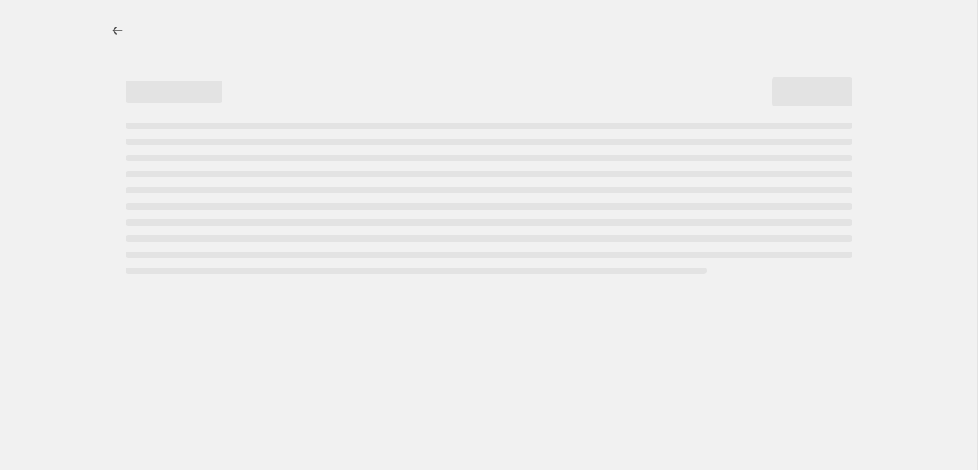
select select "no_change"
select select "remove"
select select "collection"
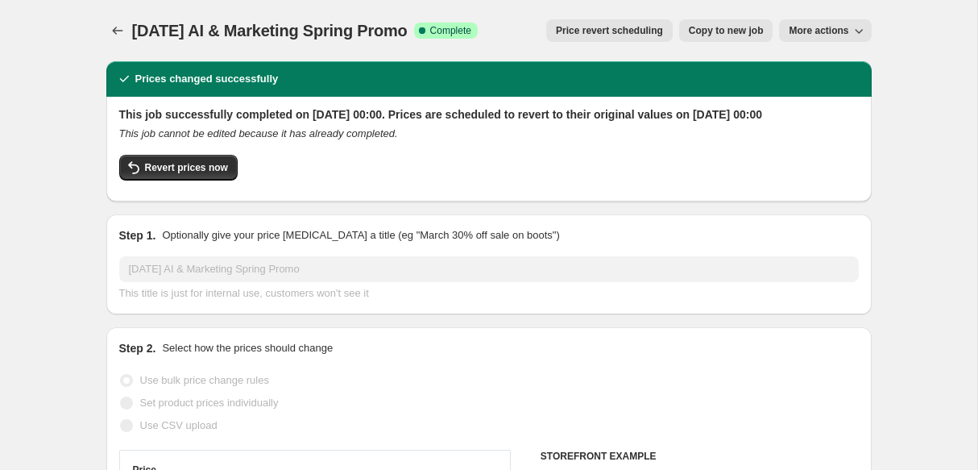
click at [862, 23] on icon "button" at bounding box center [859, 31] width 16 height 16
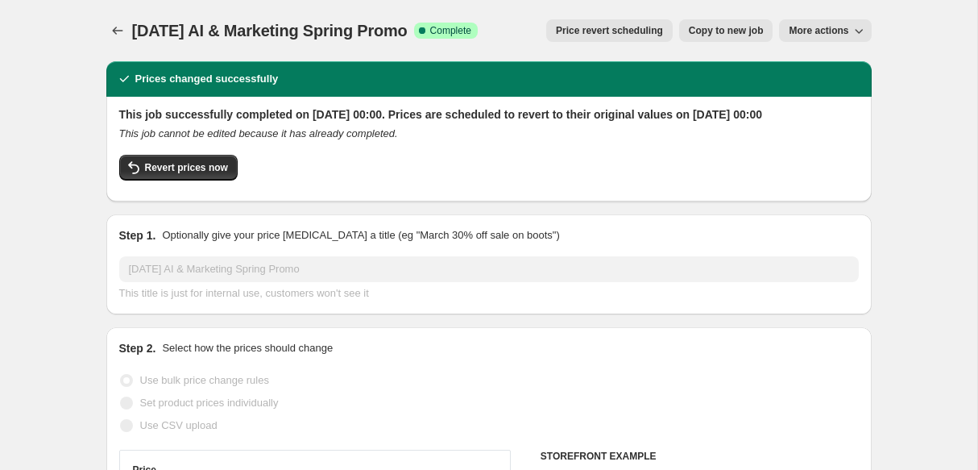
click at [725, 22] on button "Copy to new job" at bounding box center [726, 30] width 94 height 23
select select "no_change"
select select "remove"
select select "collection"
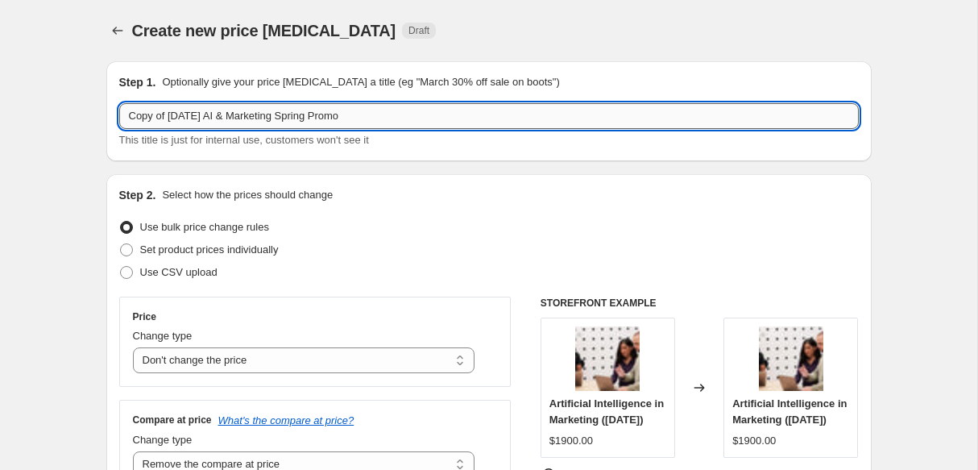
click at [168, 117] on input "Copy of 22 Sep AI & Marketing Spring Promo" at bounding box center [489, 116] width 740 height 26
click at [317, 111] on input "[DATE] AI & Marketing Spring Promo" at bounding box center [489, 116] width 740 height 26
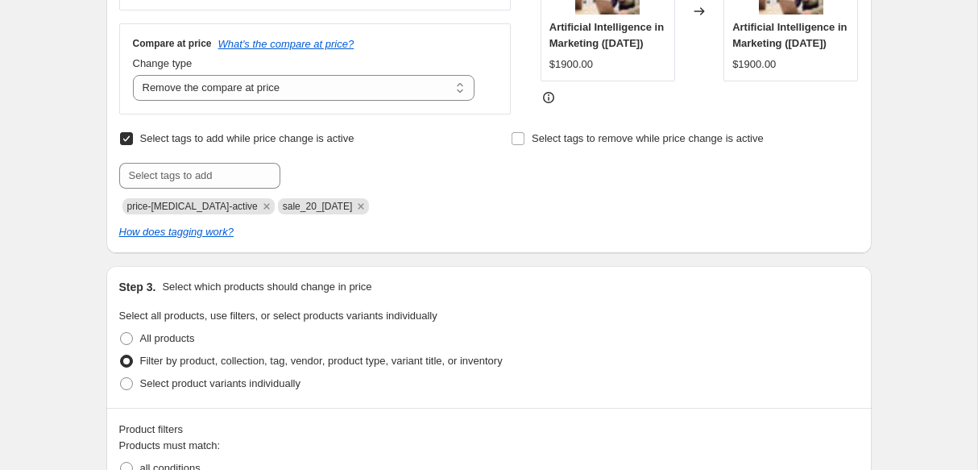
scroll to position [390, 0]
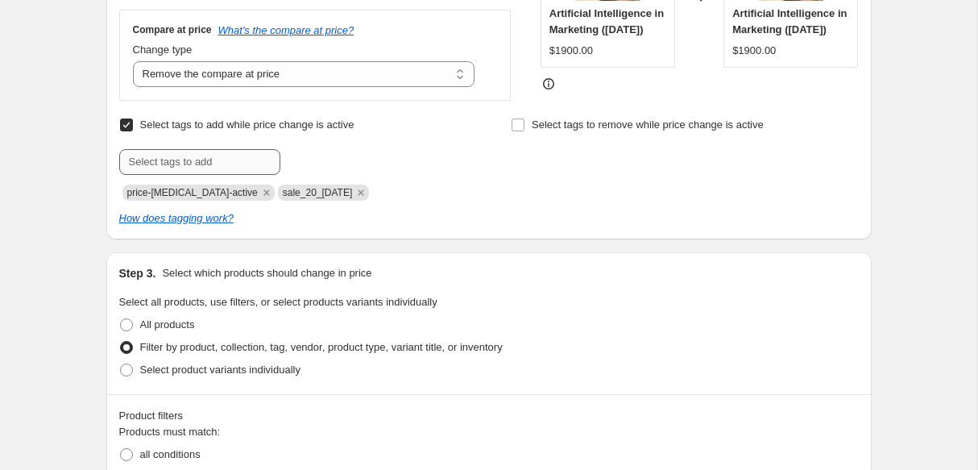
type input "[DATE] AI & Marketing Spring Promo upd"
click at [161, 163] on input "text" at bounding box center [199, 162] width 161 height 26
type input "sale"
click at [326, 166] on span "sale" at bounding box center [324, 160] width 19 height 11
click at [44, 180] on div "Create new price change job. This page is ready Create new price change job Dra…" at bounding box center [489, 451] width 978 height 1682
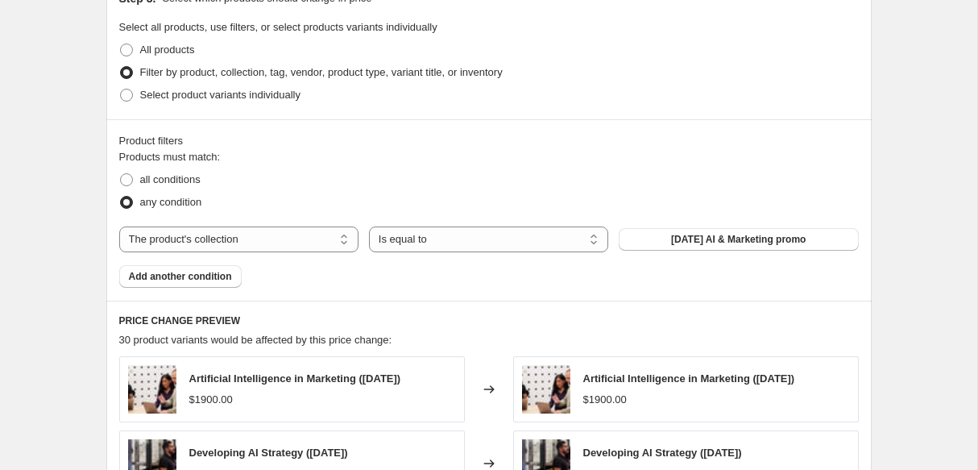
scroll to position [0, 0]
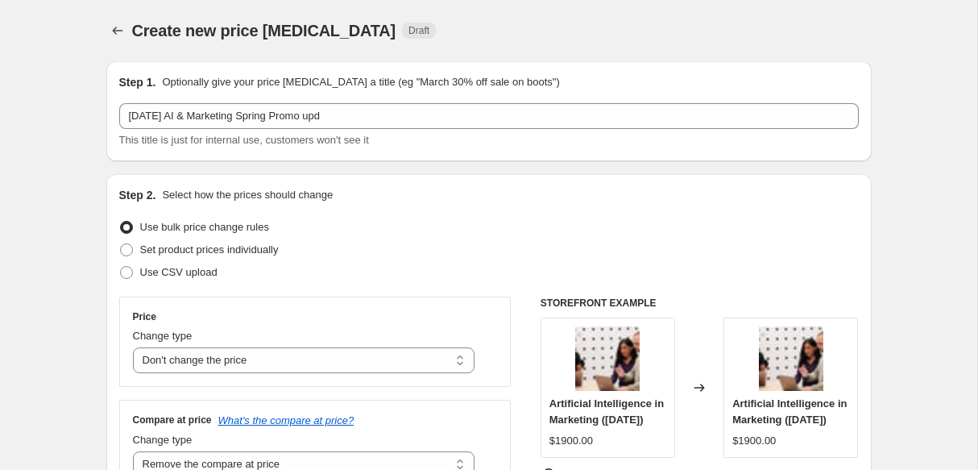
select select "no_change"
select select "remove"
select select "collection"
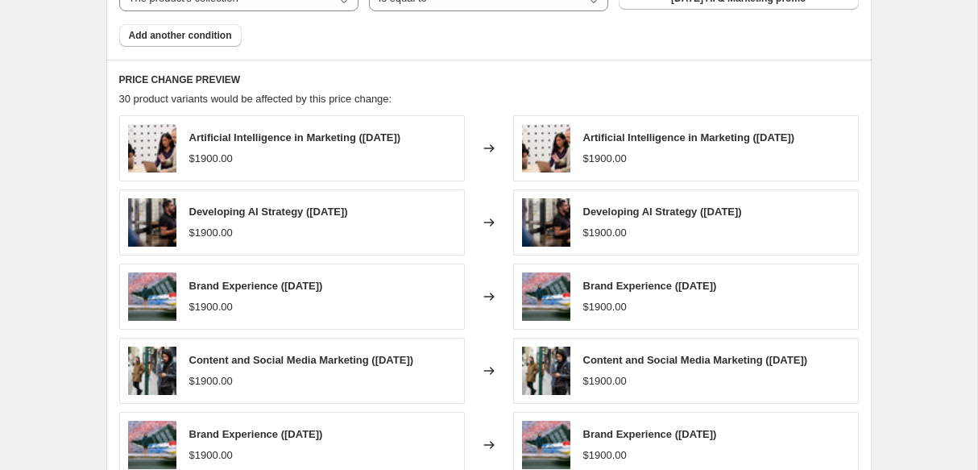
scroll to position [1220, 0]
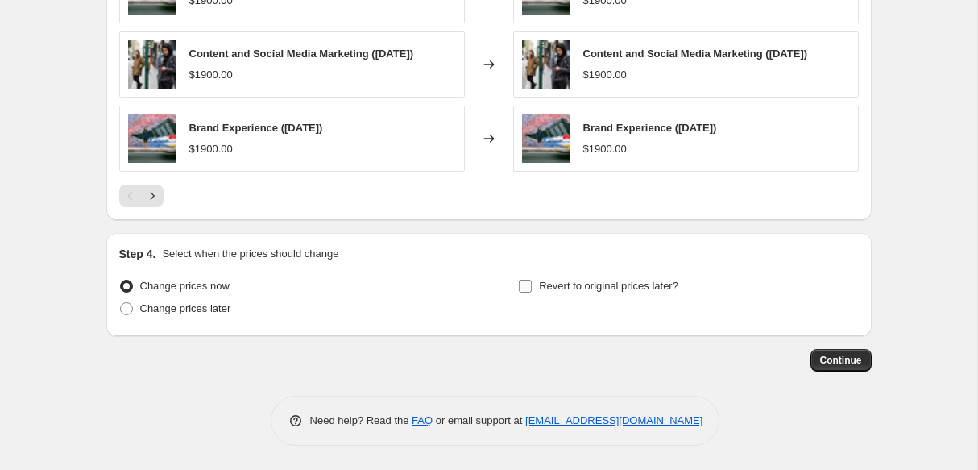
click at [555, 287] on span "Revert to original prices later?" at bounding box center [608, 286] width 139 height 12
click at [532, 287] on input "Revert to original prices later?" at bounding box center [525, 286] width 13 height 13
checkbox input "true"
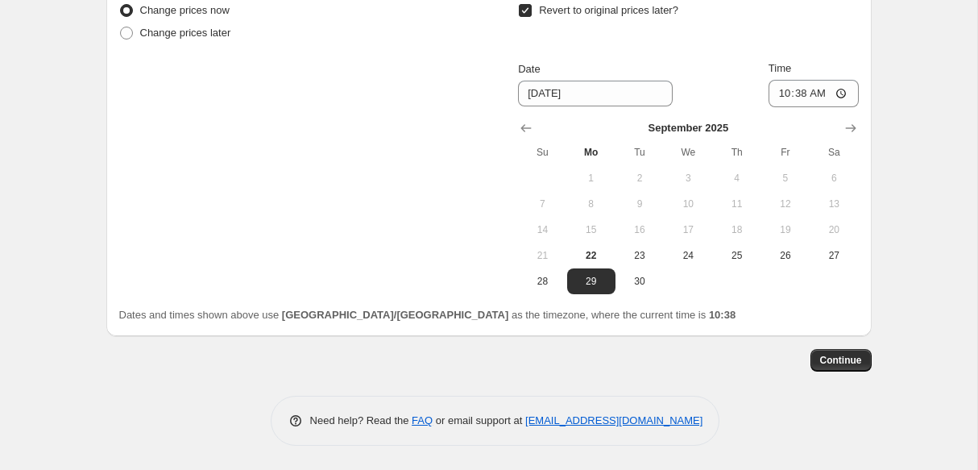
scroll to position [1434, 0]
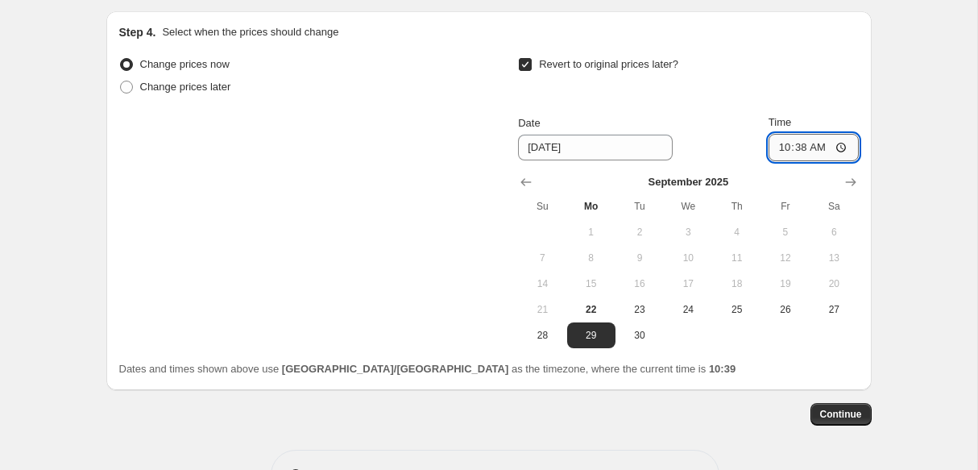
click at [785, 155] on input "10:38" at bounding box center [814, 147] width 90 height 27
type input "00:00"
click at [833, 417] on span "Continue" at bounding box center [841, 414] width 42 height 13
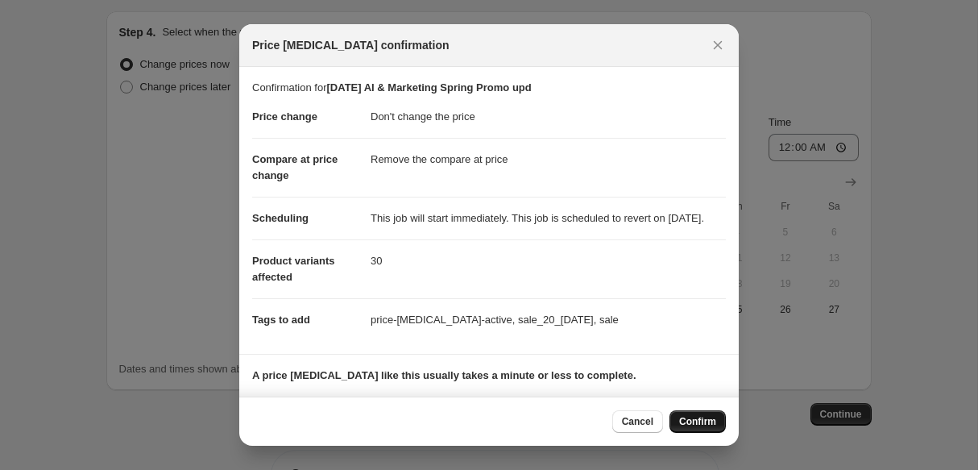
click at [708, 422] on span "Confirm" at bounding box center [697, 421] width 37 height 13
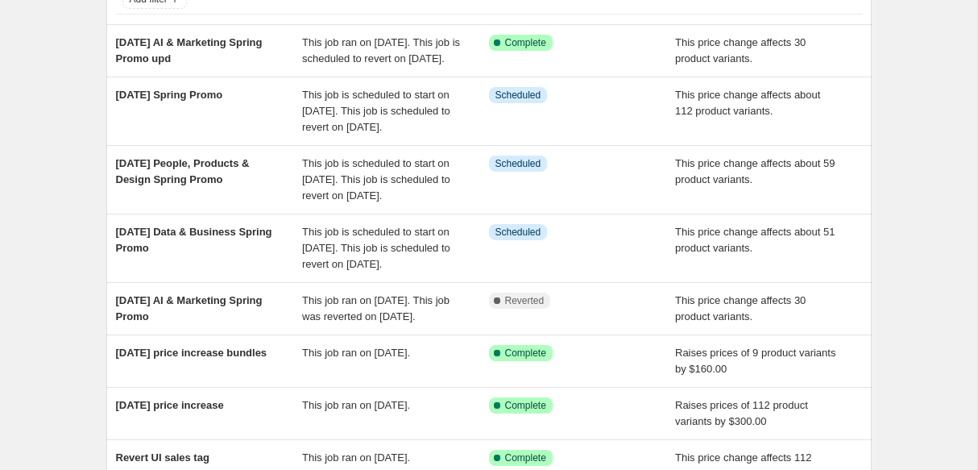
scroll to position [122, 0]
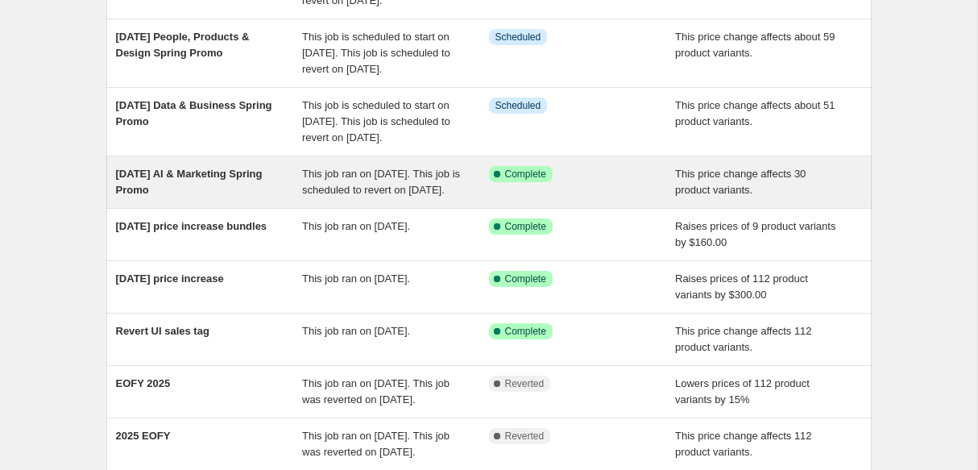
scroll to position [127, 0]
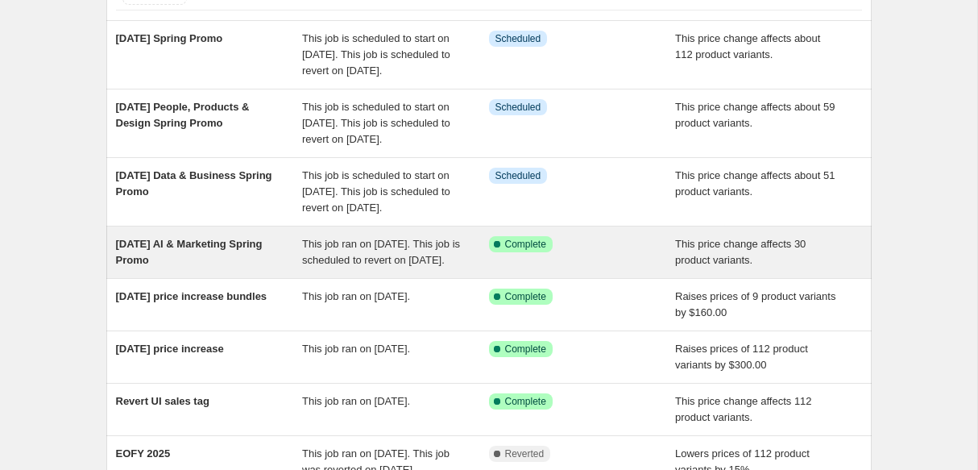
click at [167, 266] on span "[DATE] AI & Marketing Spring Promo" at bounding box center [189, 252] width 147 height 28
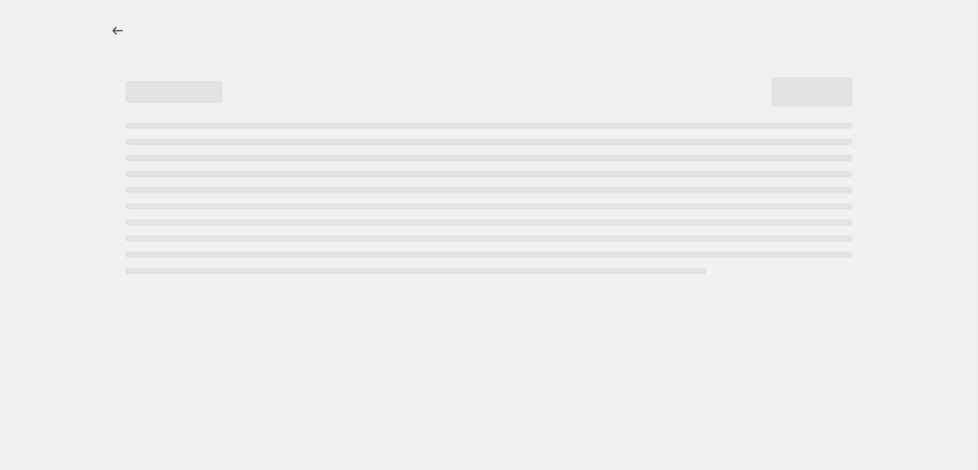
select select "no_change"
select select "remove"
select select "collection"
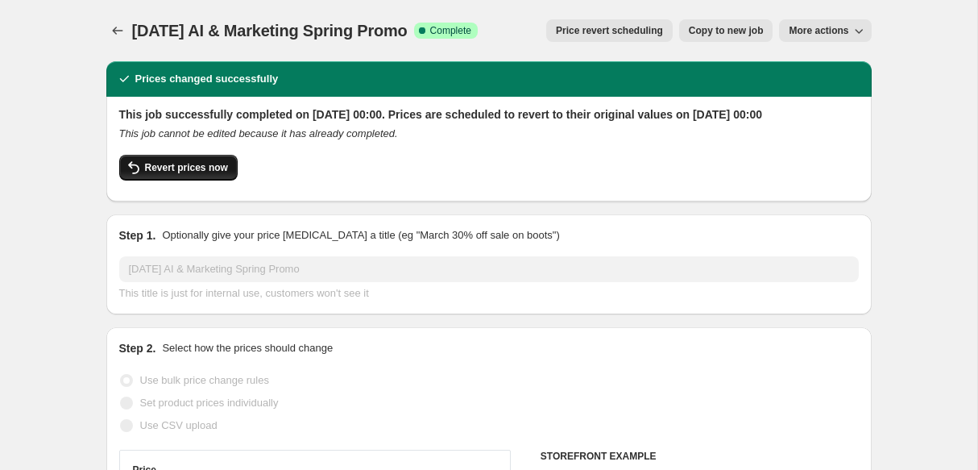
click at [222, 177] on button "Revert prices now" at bounding box center [178, 168] width 118 height 26
checkbox input "false"
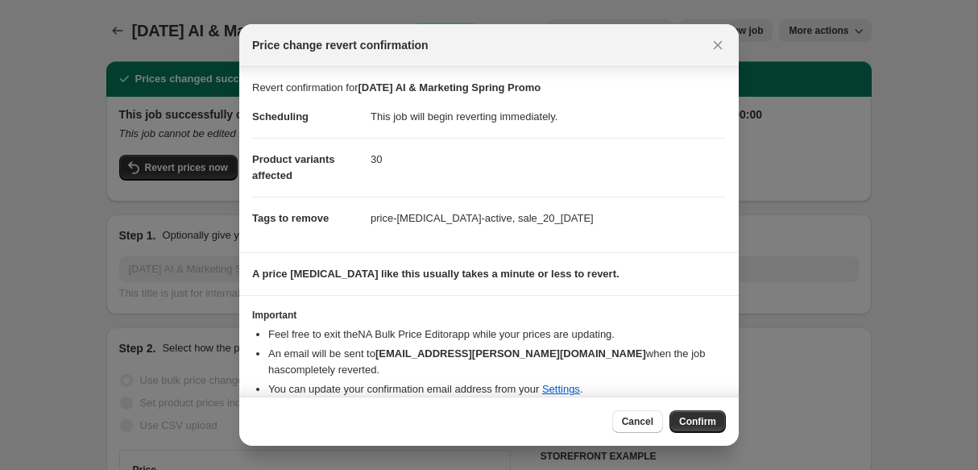
scroll to position [36, 0]
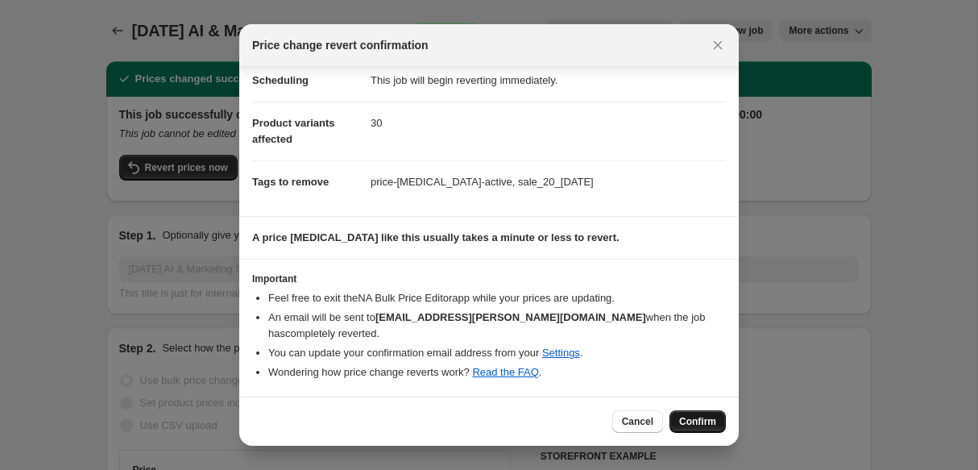
click at [717, 414] on button "Confirm" at bounding box center [698, 421] width 56 height 23
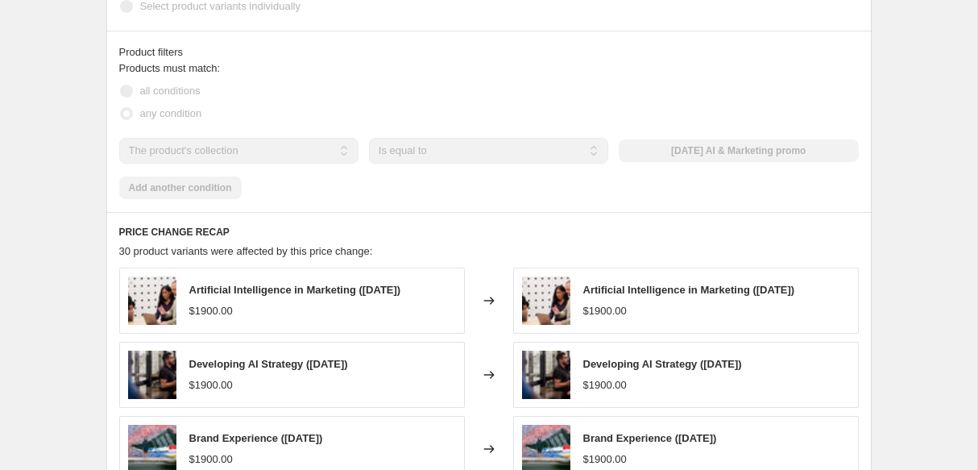
scroll to position [0, 0]
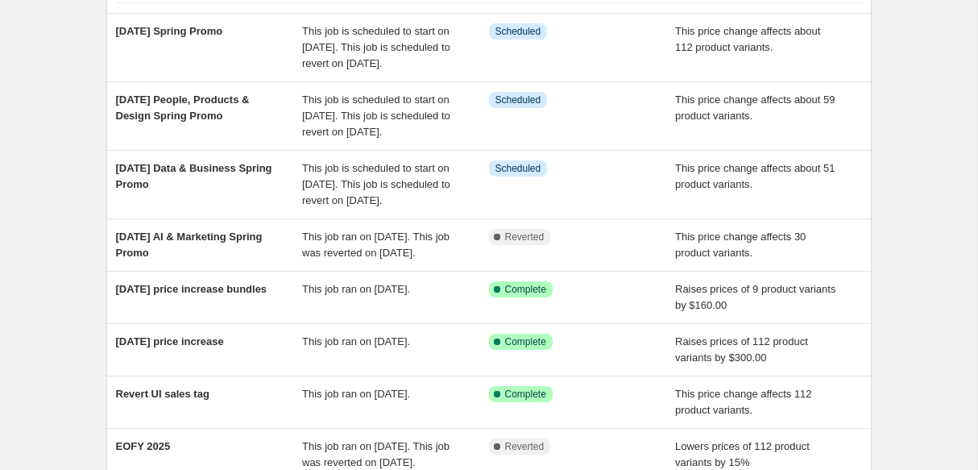
scroll to position [187, 0]
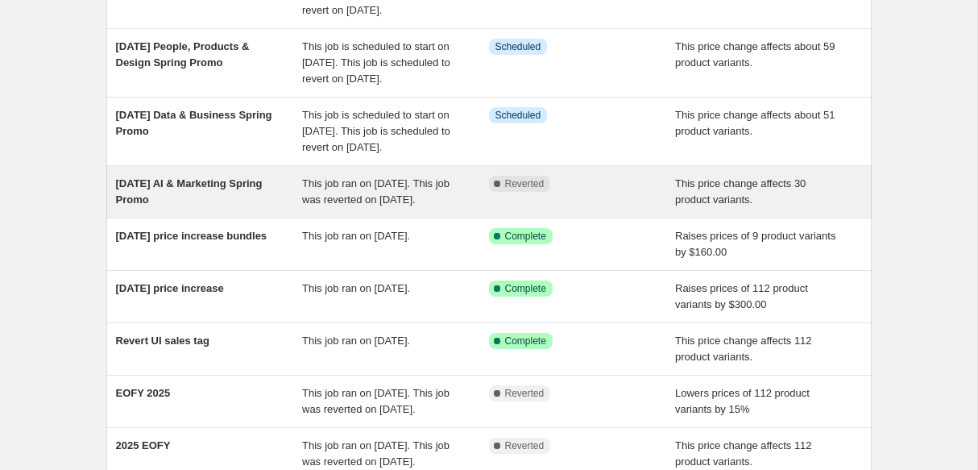
click at [397, 206] on span "This job ran on [DATE]. This job was reverted on [DATE]." at bounding box center [375, 191] width 147 height 28
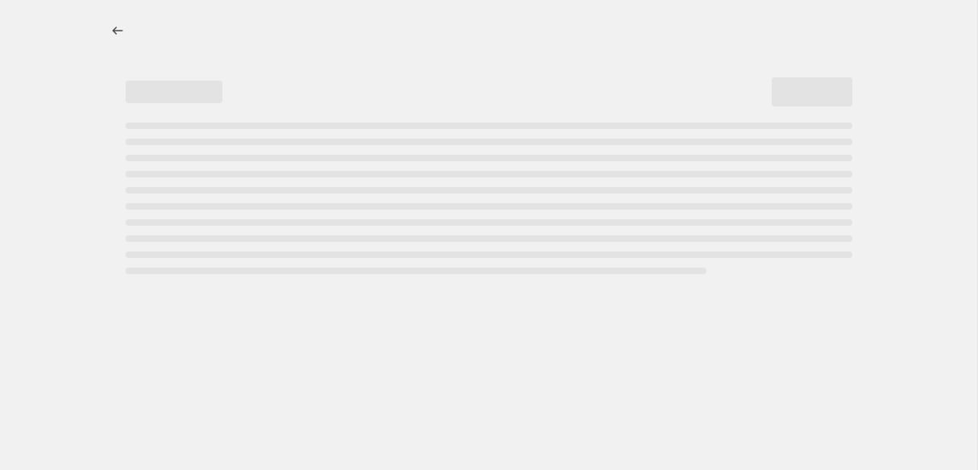
select select "no_change"
select select "remove"
select select "collection"
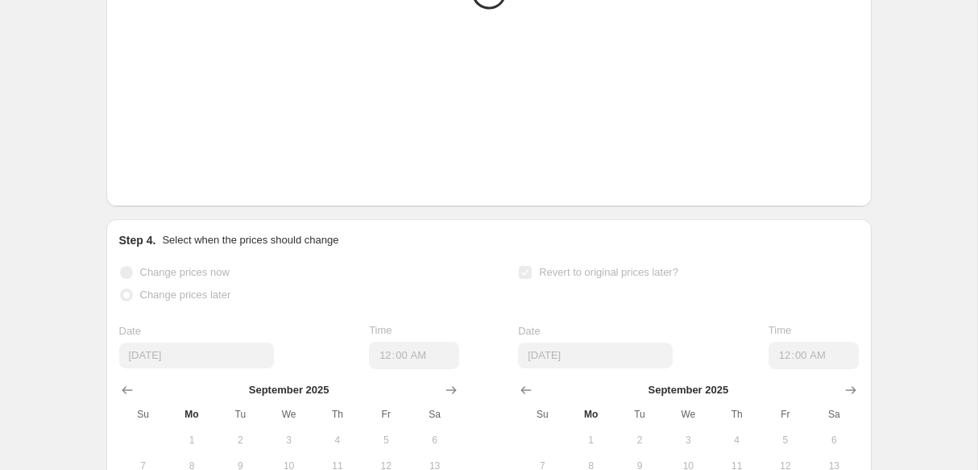
scroll to position [1567, 0]
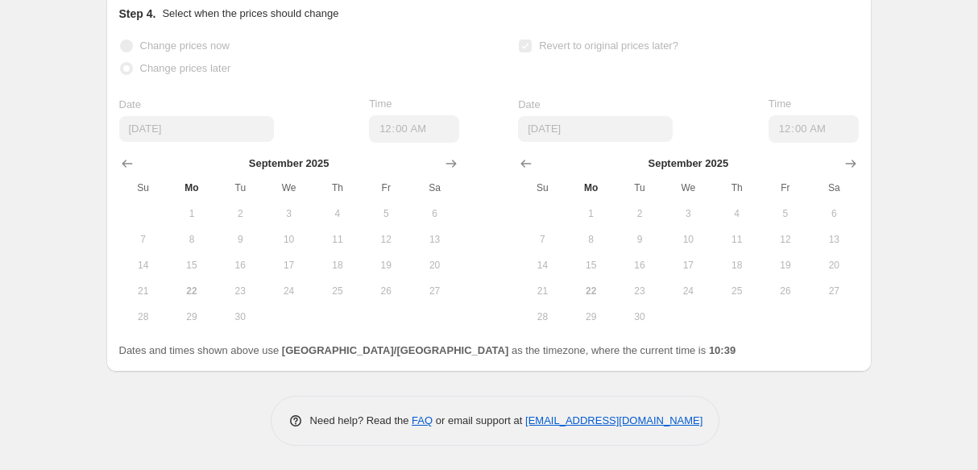
select select "no_change"
select select "remove"
select select "collection"
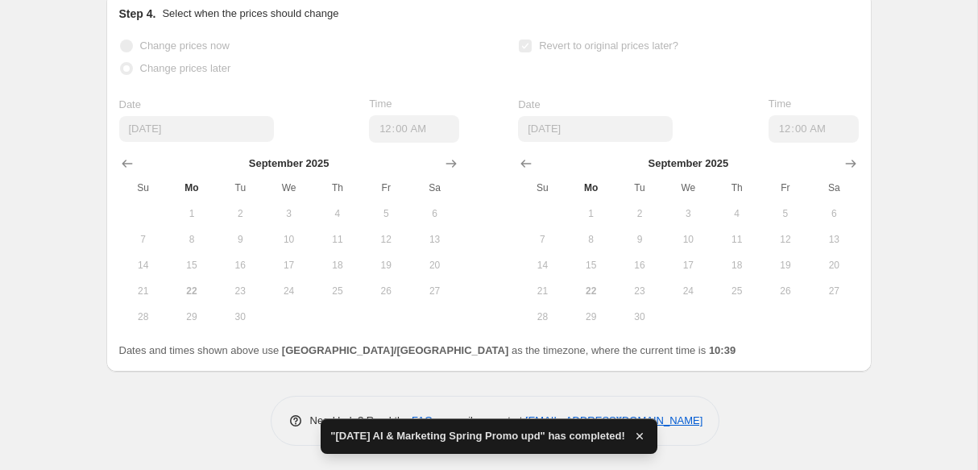
scroll to position [0, 0]
